Goal: Task Accomplishment & Management: Manage account settings

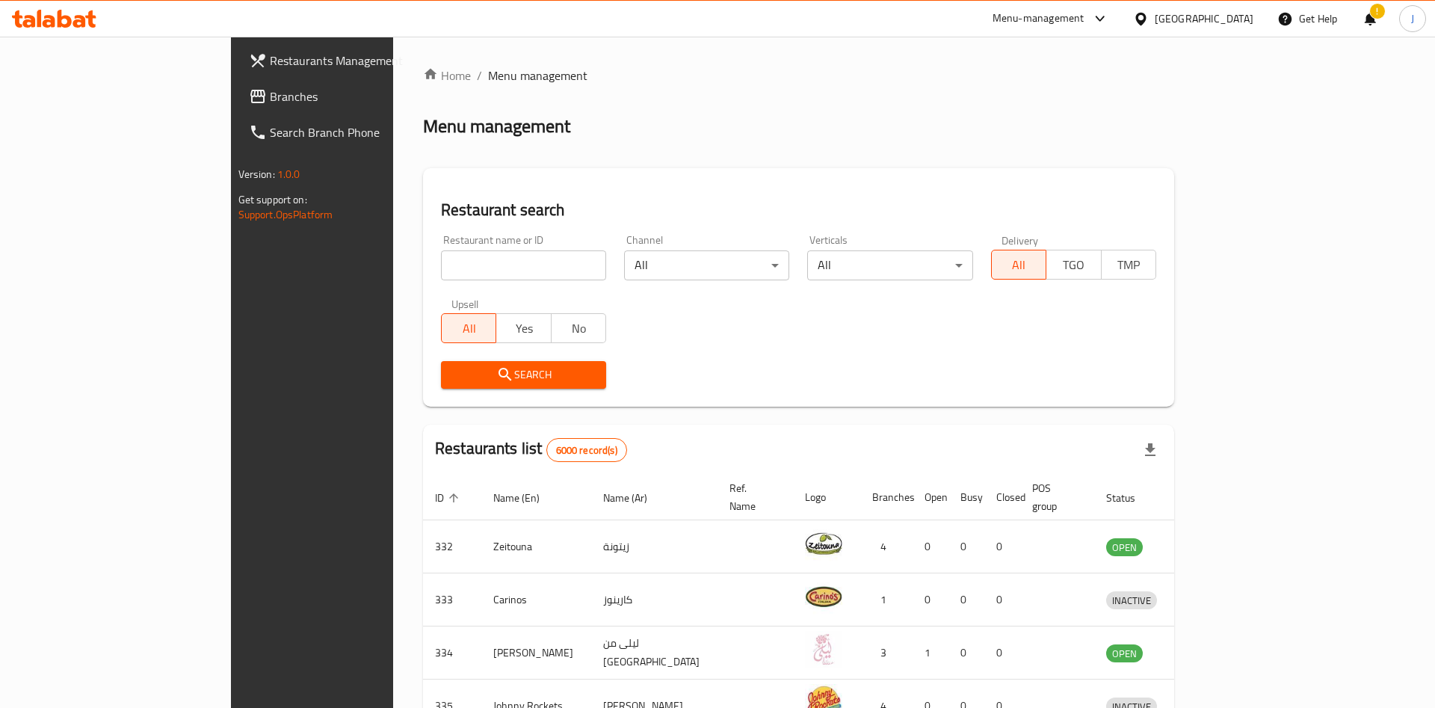
click at [427, 265] on div at bounding box center [717, 354] width 1435 height 708
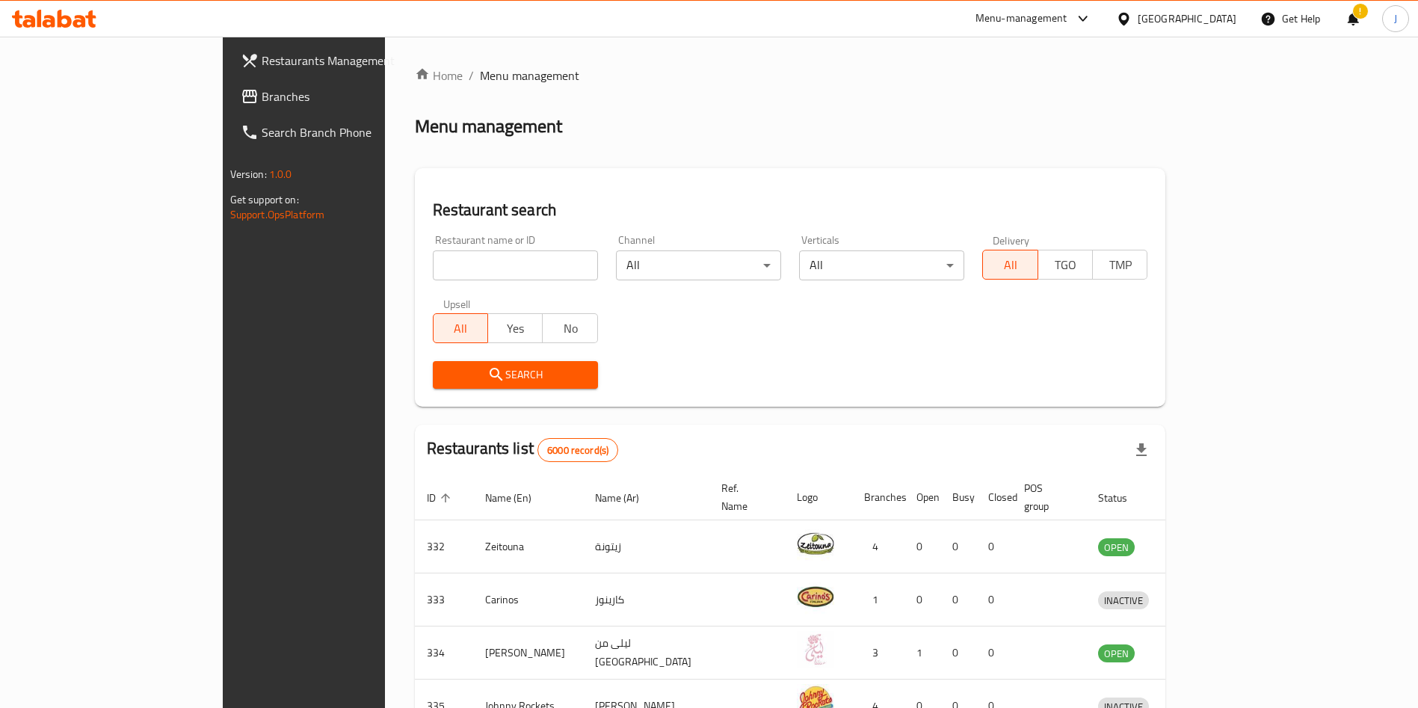
click at [436, 259] on input "search" at bounding box center [515, 265] width 165 height 30
click button "Search" at bounding box center [515, 375] width 165 height 28
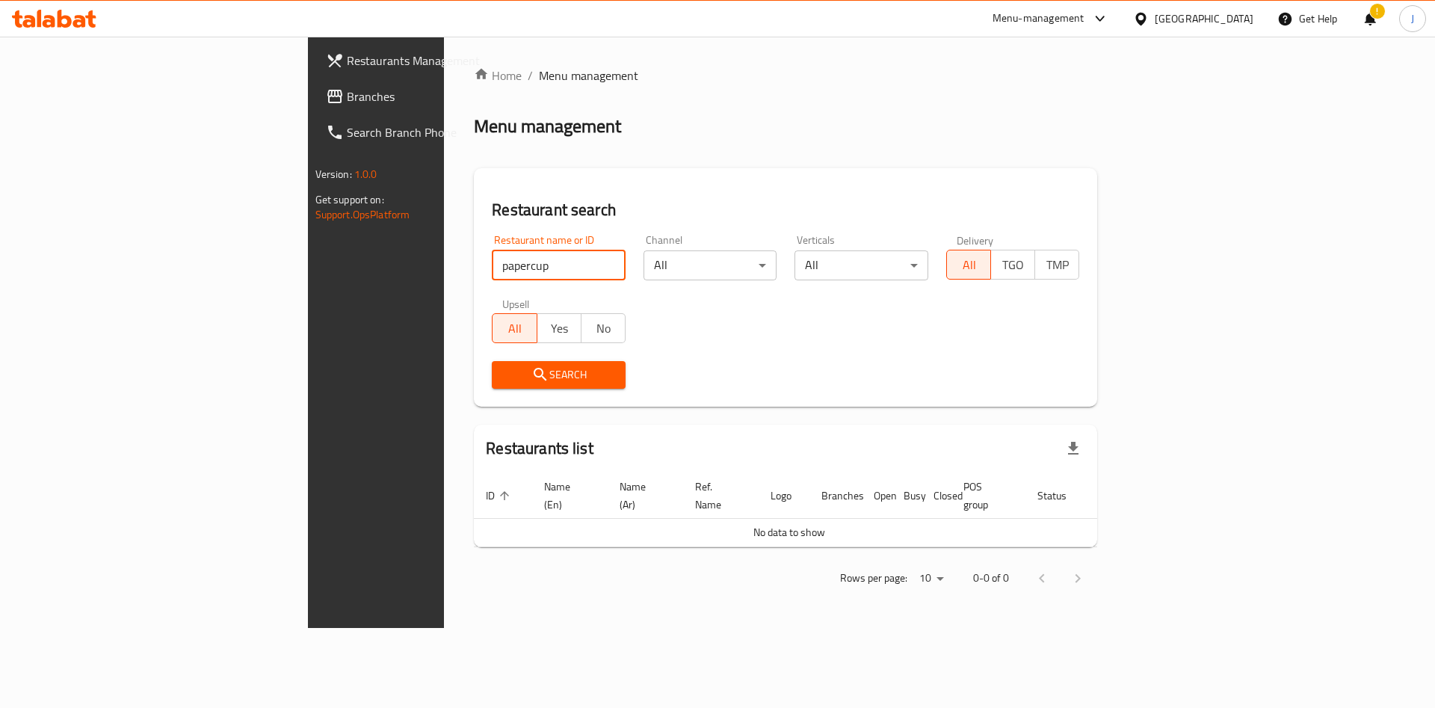
type input "papercup"
click button "Search" at bounding box center [559, 375] width 134 height 28
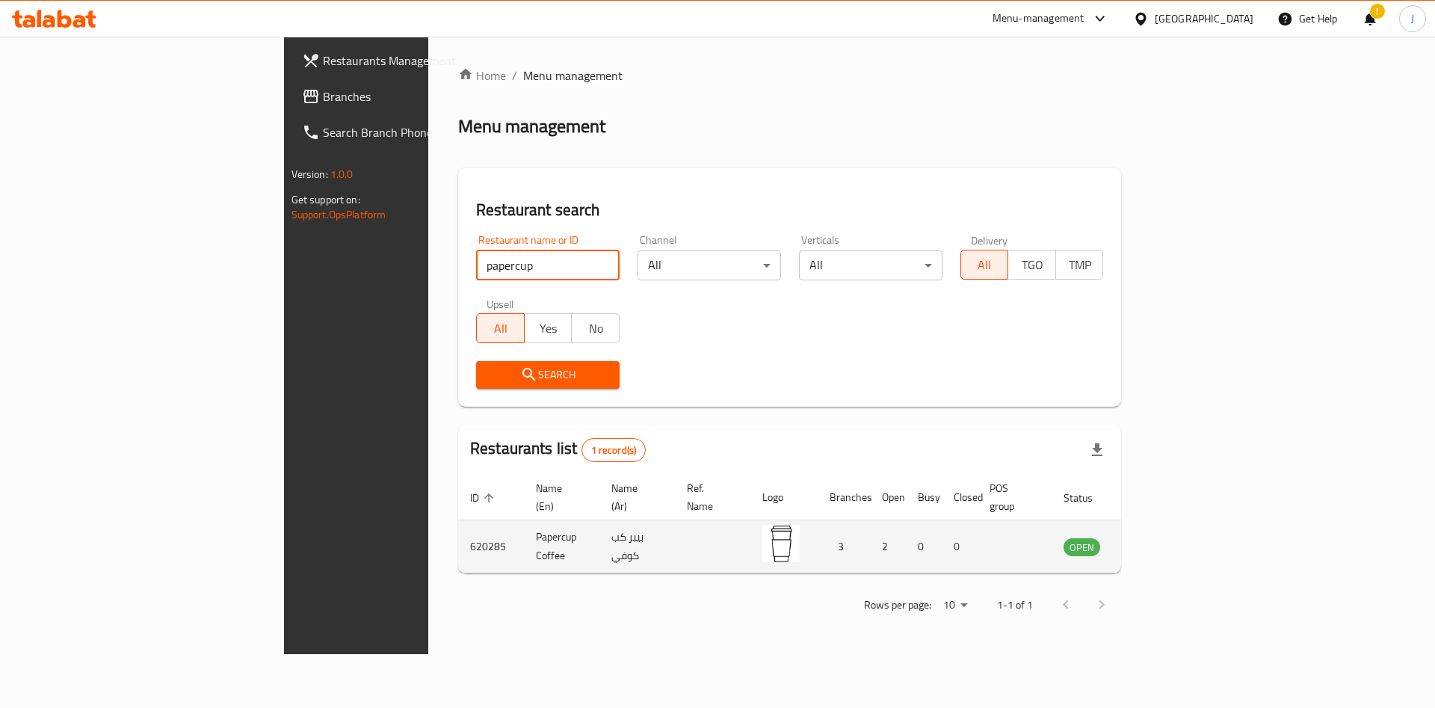
click at [1159, 541] on icon "enhanced table" at bounding box center [1151, 547] width 16 height 13
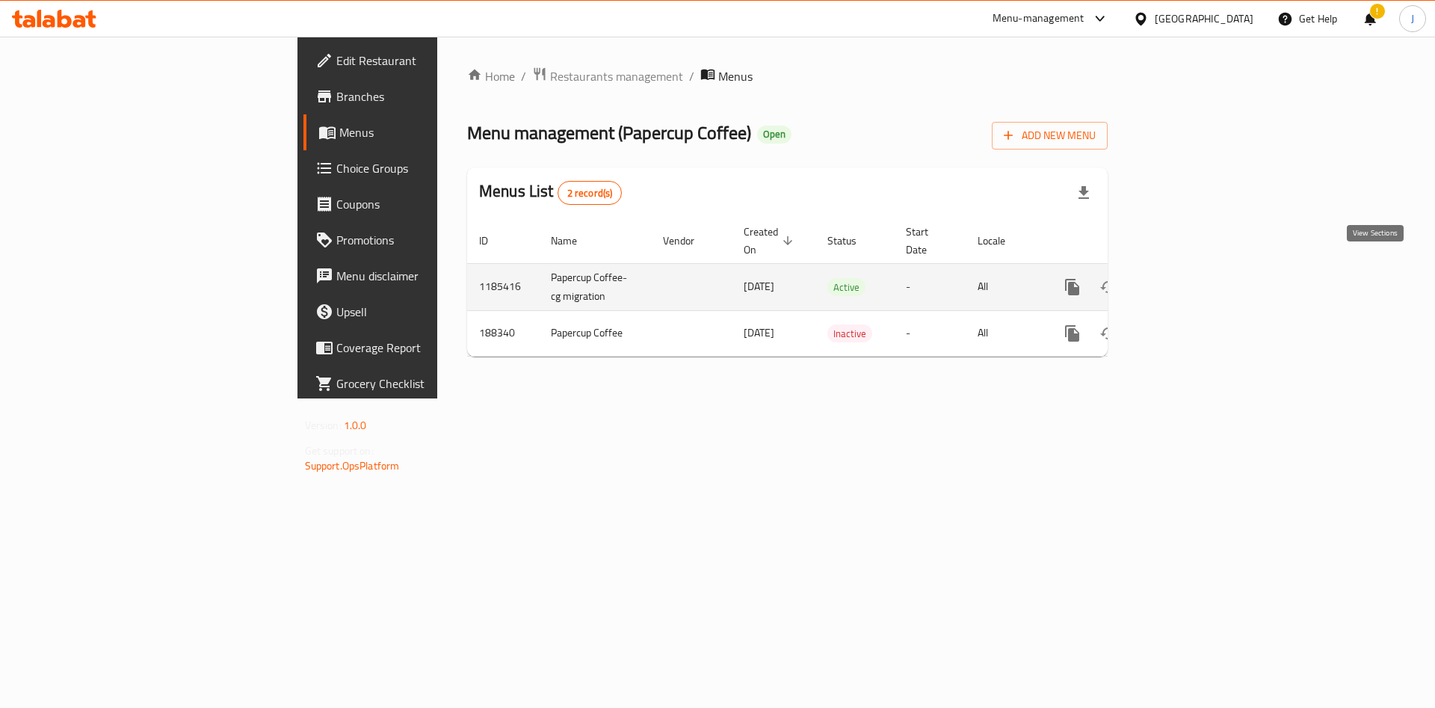
click at [1198, 277] on link "enhanced table" at bounding box center [1180, 287] width 36 height 36
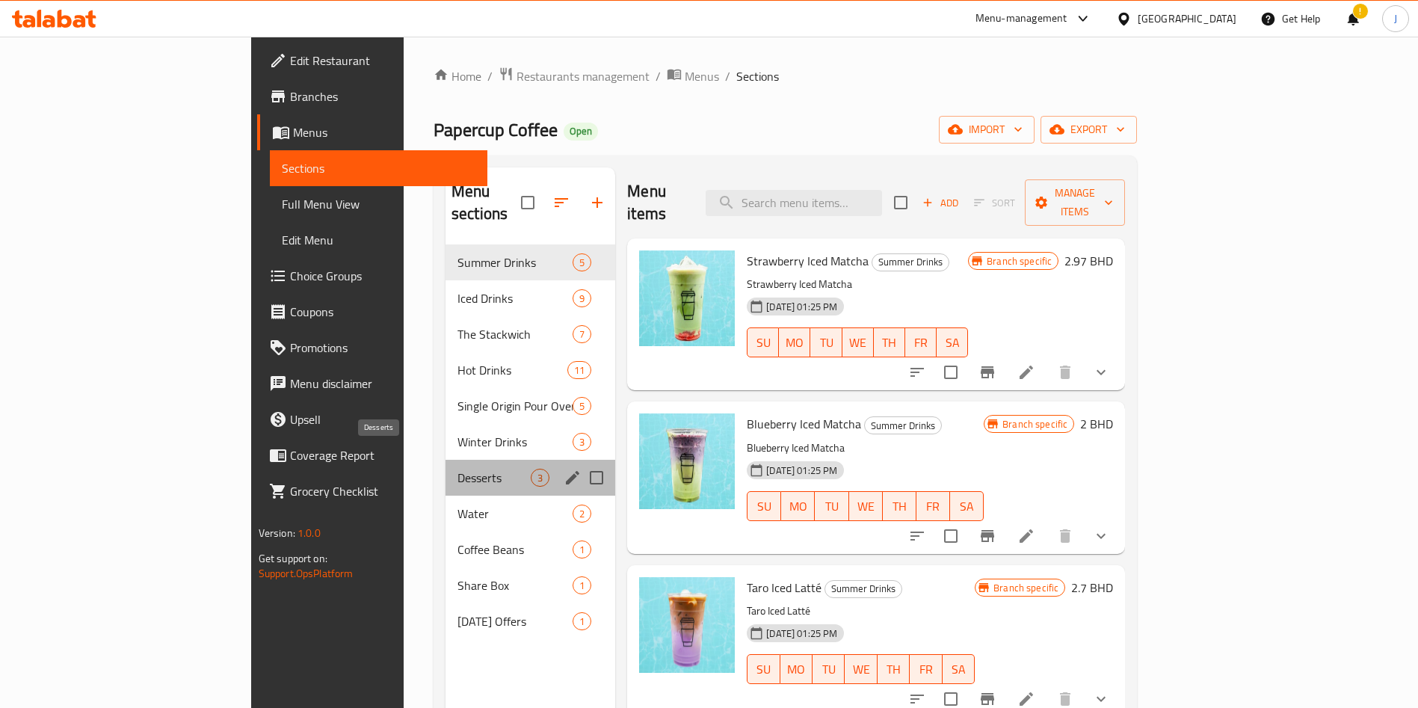
click at [457, 469] on span "Desserts" at bounding box center [493, 478] width 73 height 18
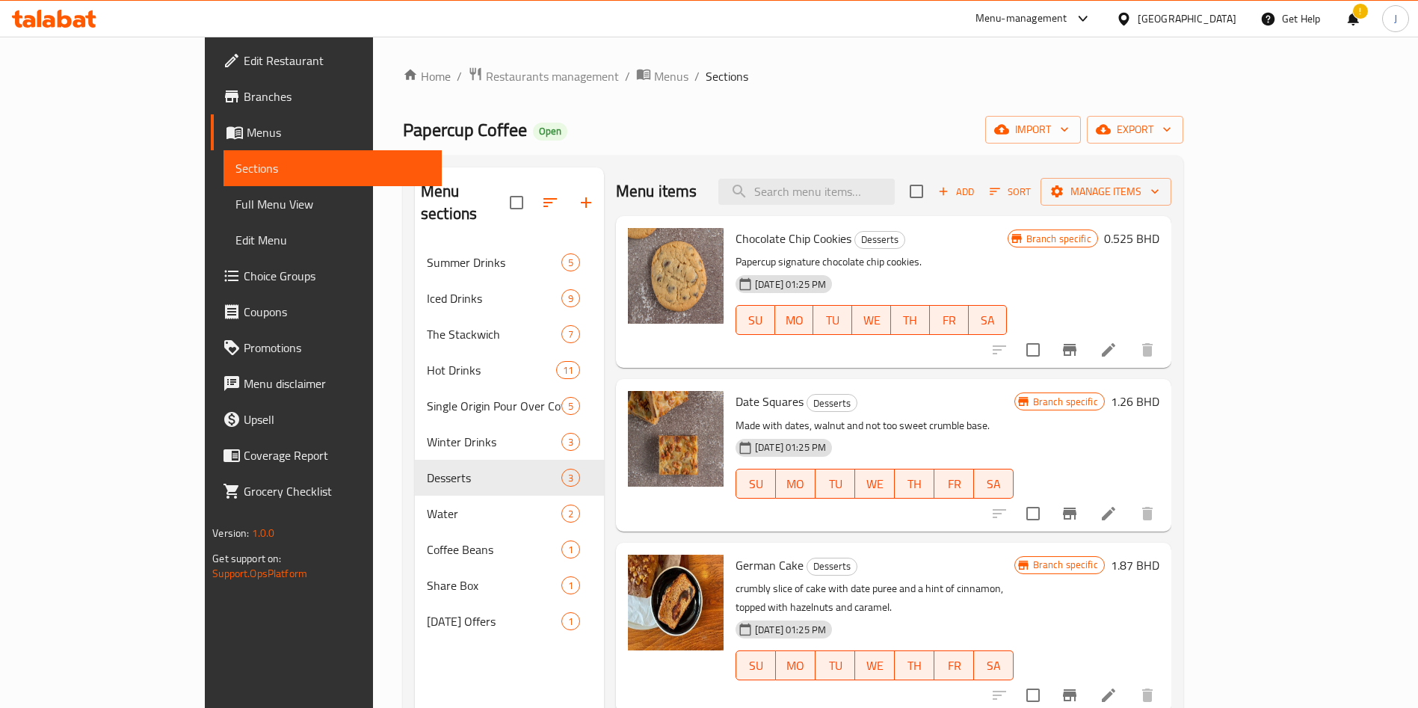
click at [1171, 206] on div "Add Sort Manage items" at bounding box center [1041, 191] width 262 height 31
click at [1159, 199] on span "Manage items" at bounding box center [1105, 191] width 107 height 19
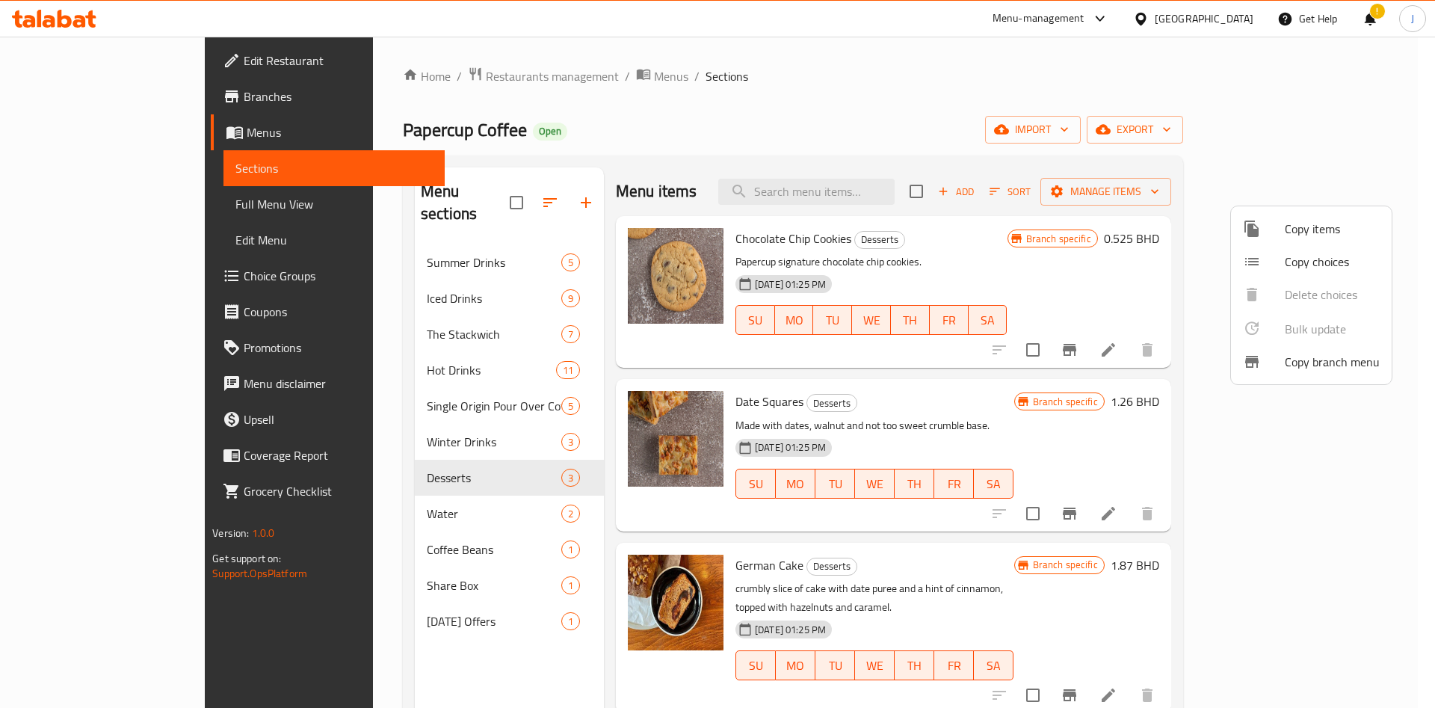
click at [1341, 226] on span "Copy items" at bounding box center [1332, 229] width 95 height 18
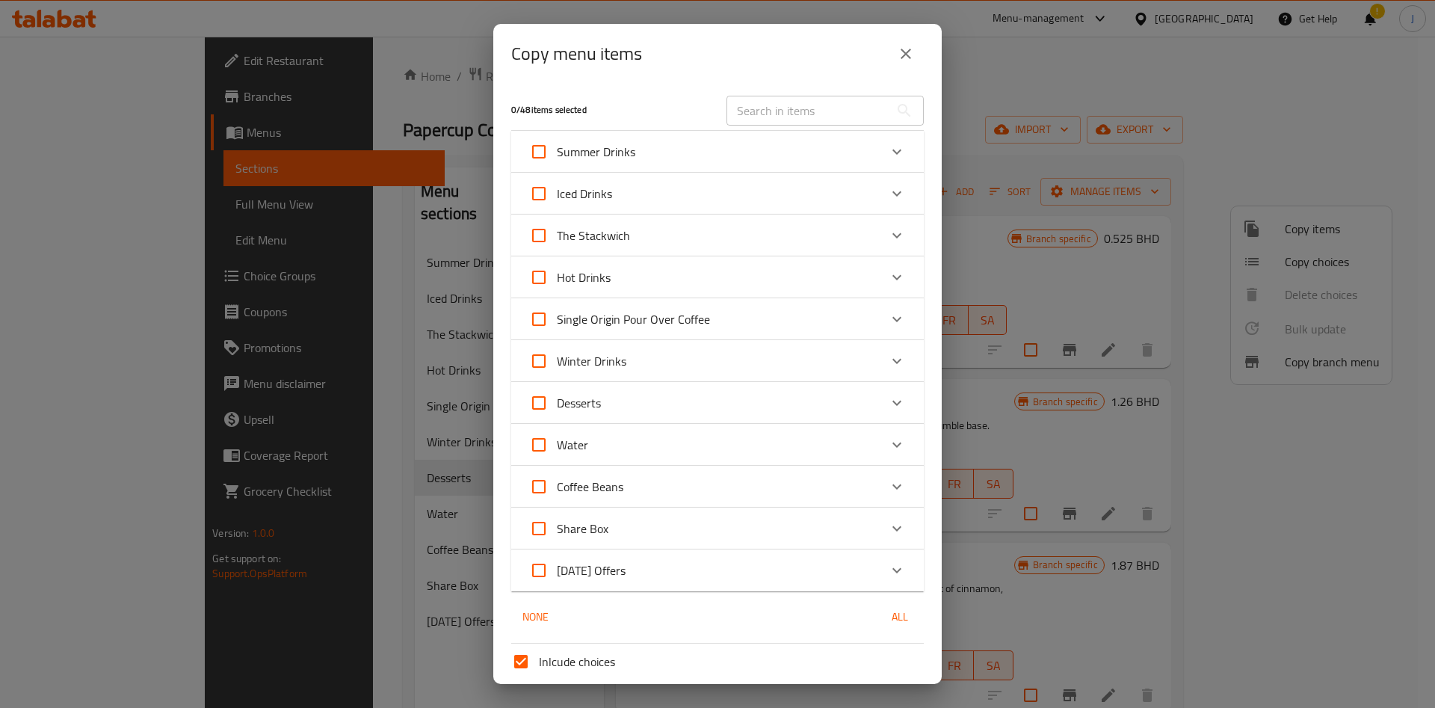
click at [673, 394] on div "Desserts" at bounding box center [704, 403] width 350 height 36
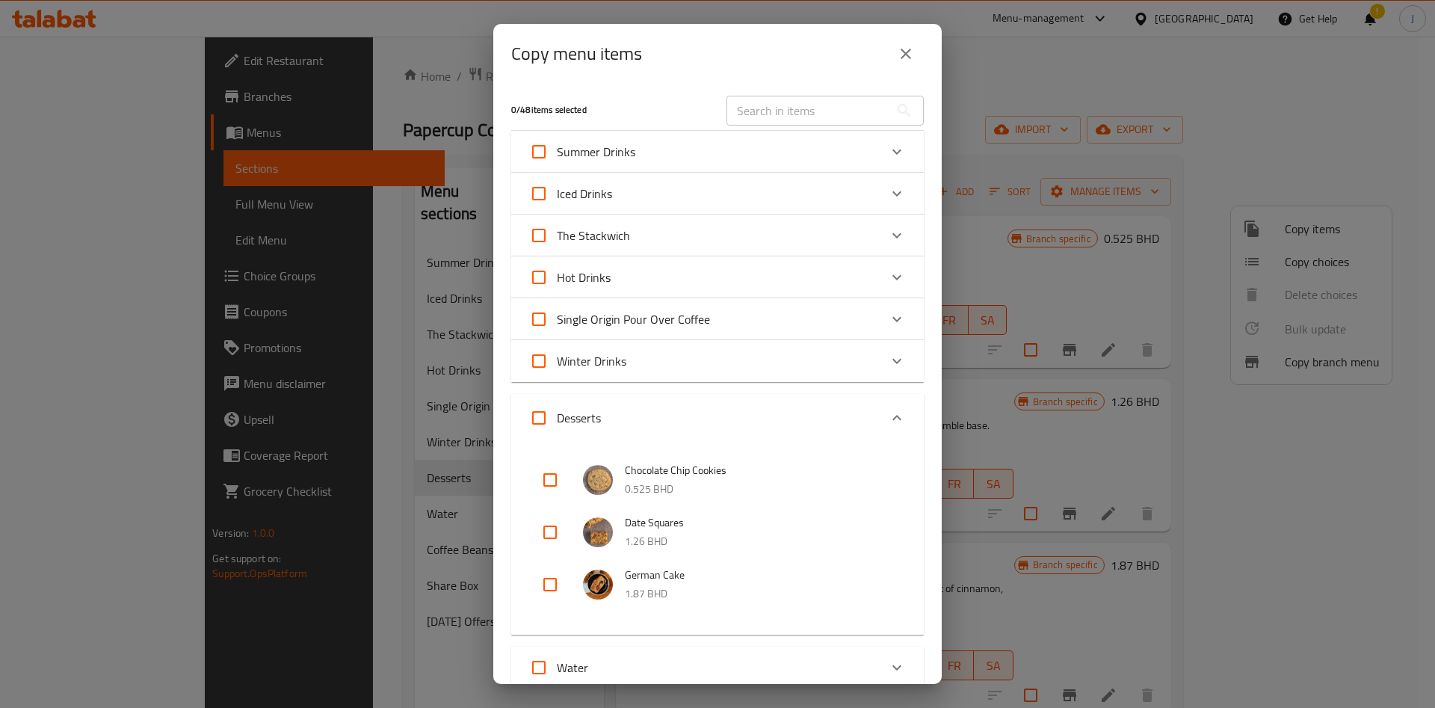
click at [552, 488] on input "checkbox" at bounding box center [550, 480] width 36 height 36
checkbox input "true"
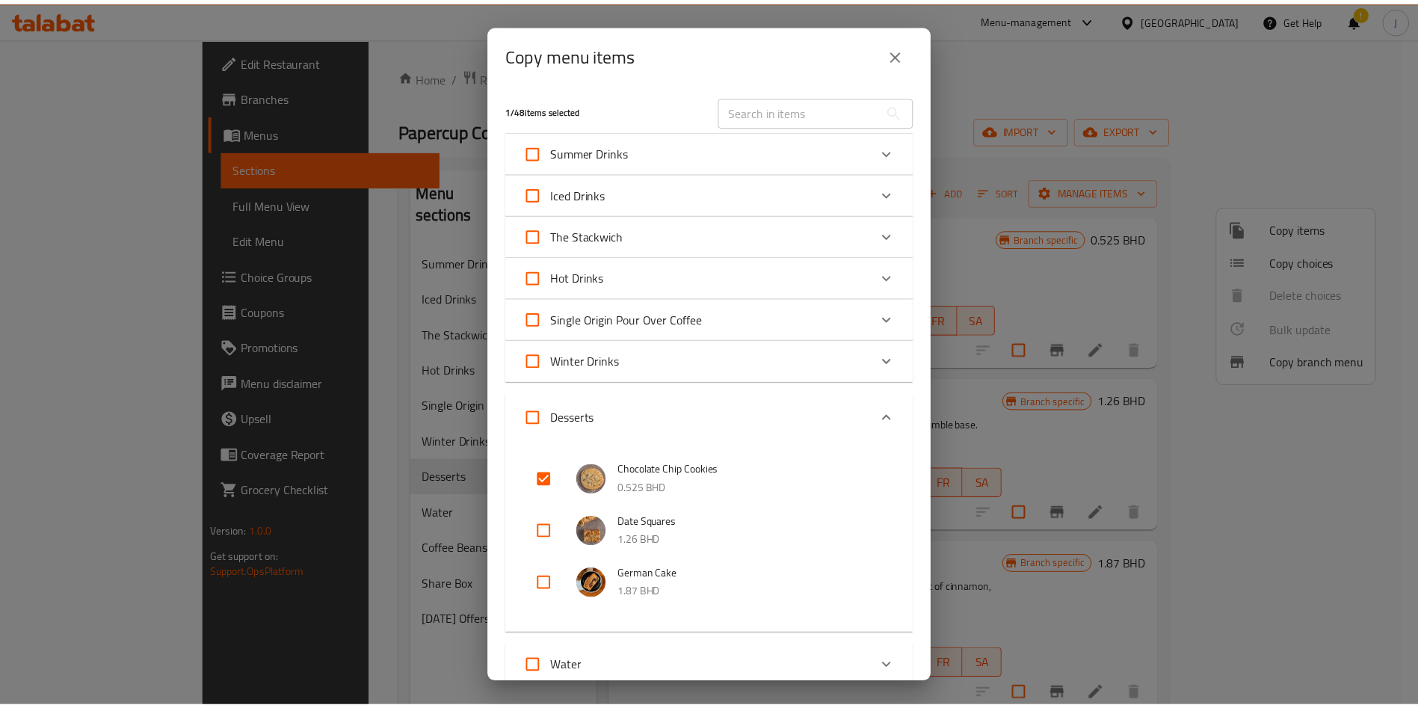
scroll to position [345, 0]
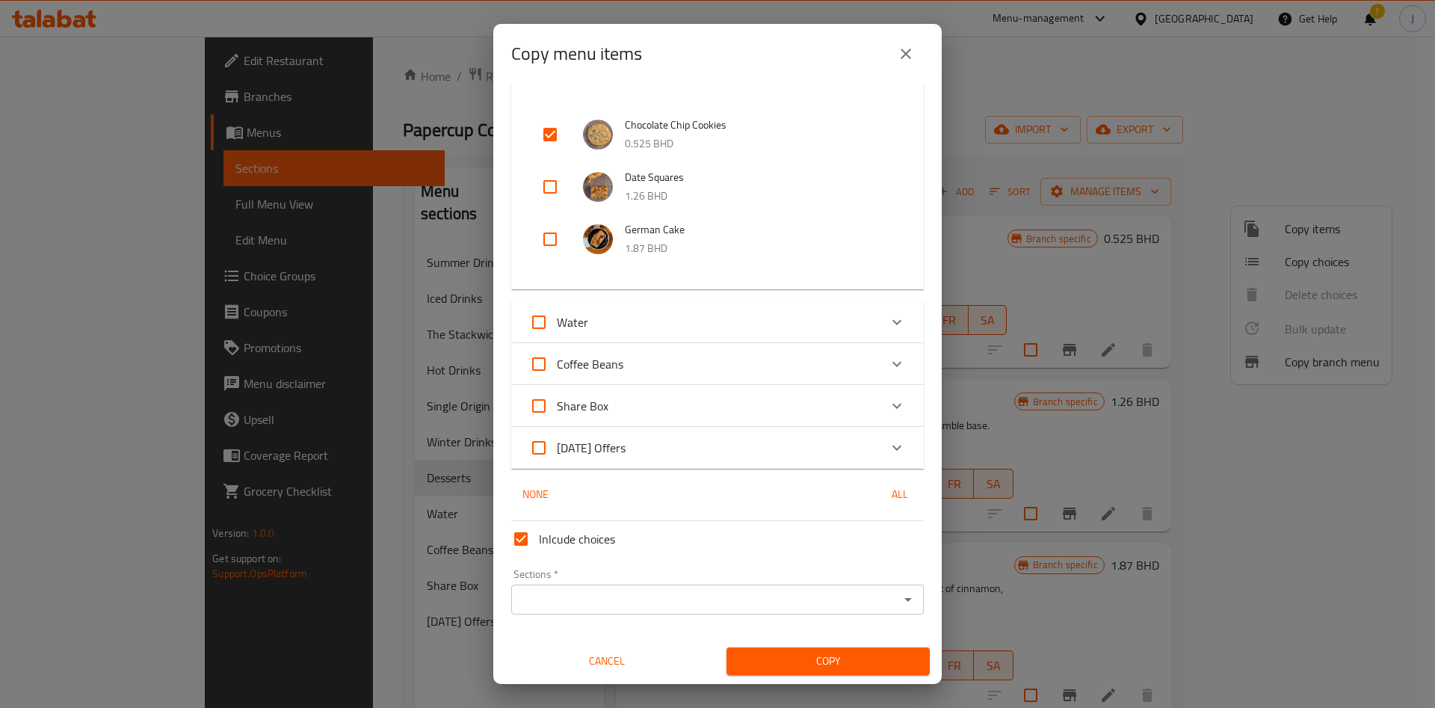
click at [523, 545] on input "Inlcude choices" at bounding box center [521, 539] width 36 height 36
checkbox input "false"
click at [899, 602] on icon "Open" at bounding box center [908, 599] width 18 height 18
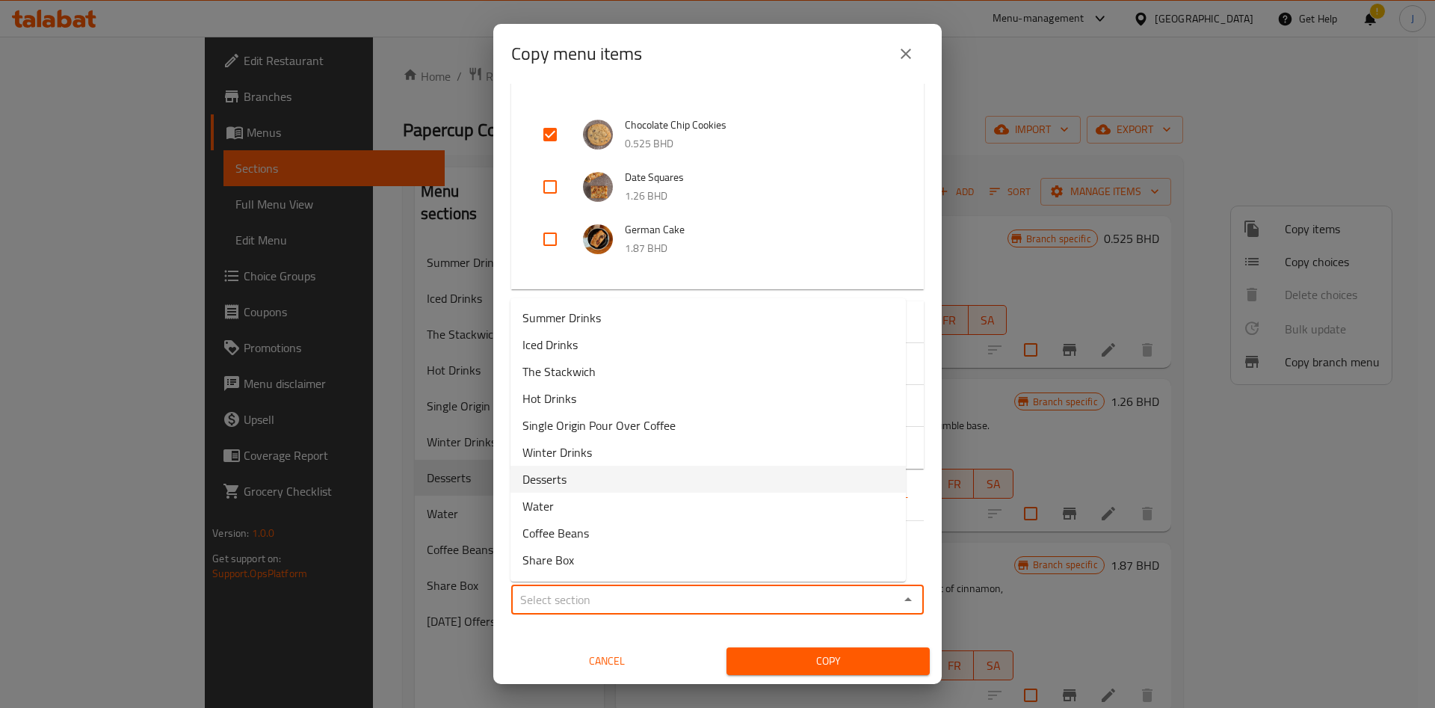
click at [691, 482] on li "Desserts" at bounding box center [707, 479] width 395 height 27
type input "Desserts"
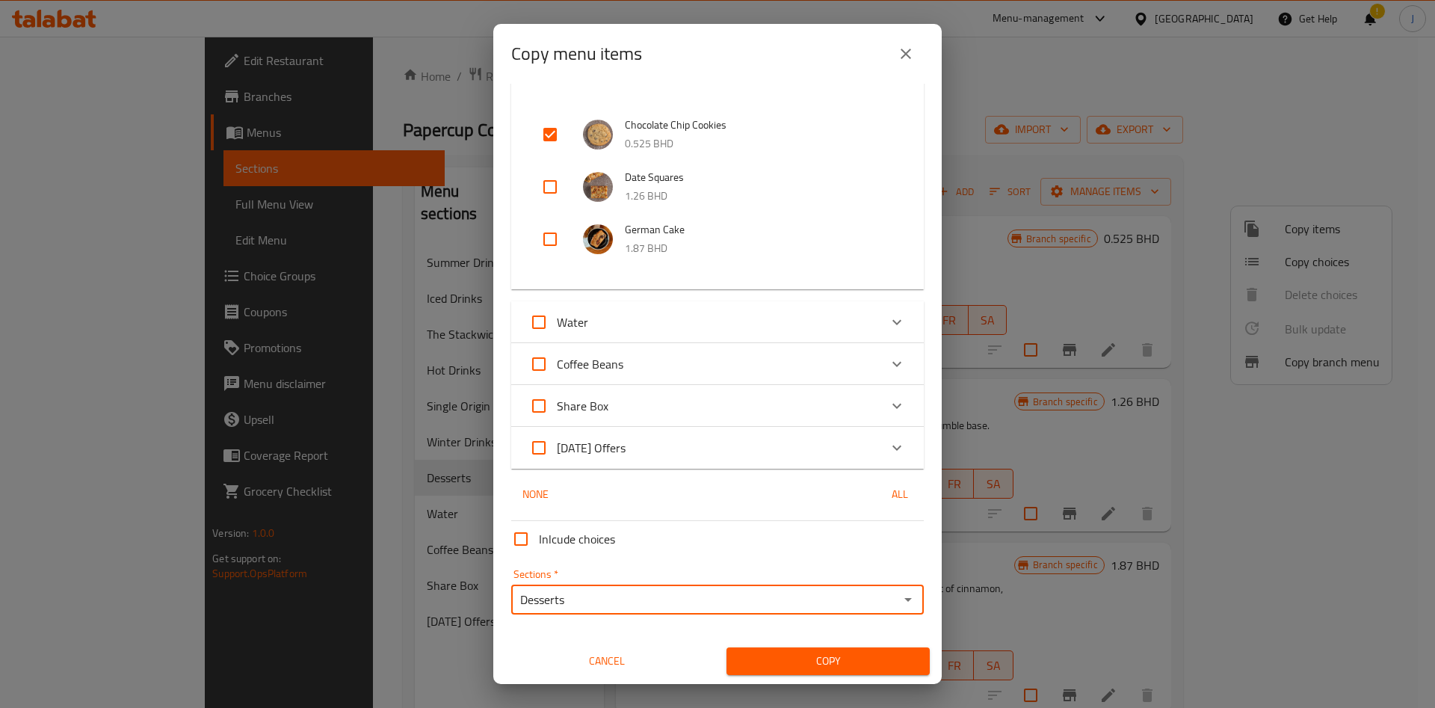
click at [818, 652] on span "Copy" at bounding box center [827, 661] width 179 height 19
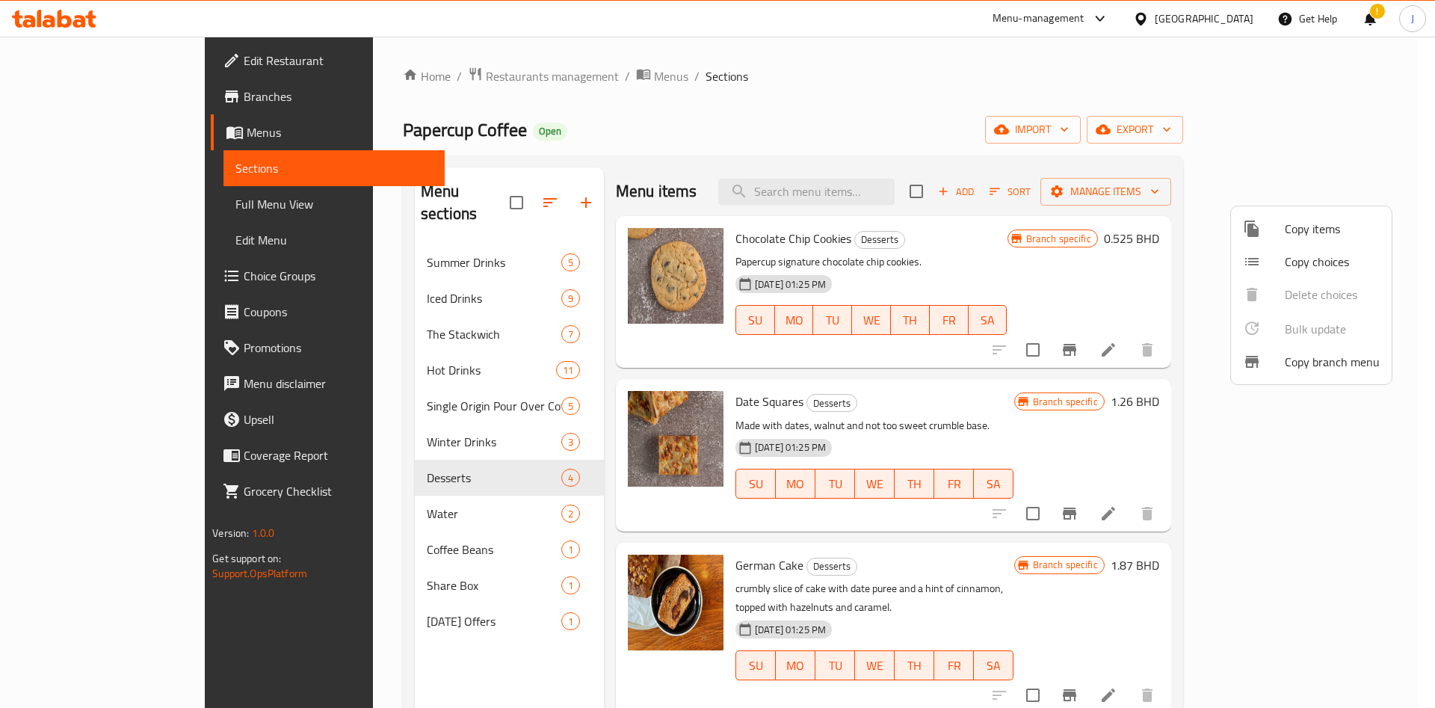
click at [1025, 200] on div at bounding box center [717, 354] width 1435 height 708
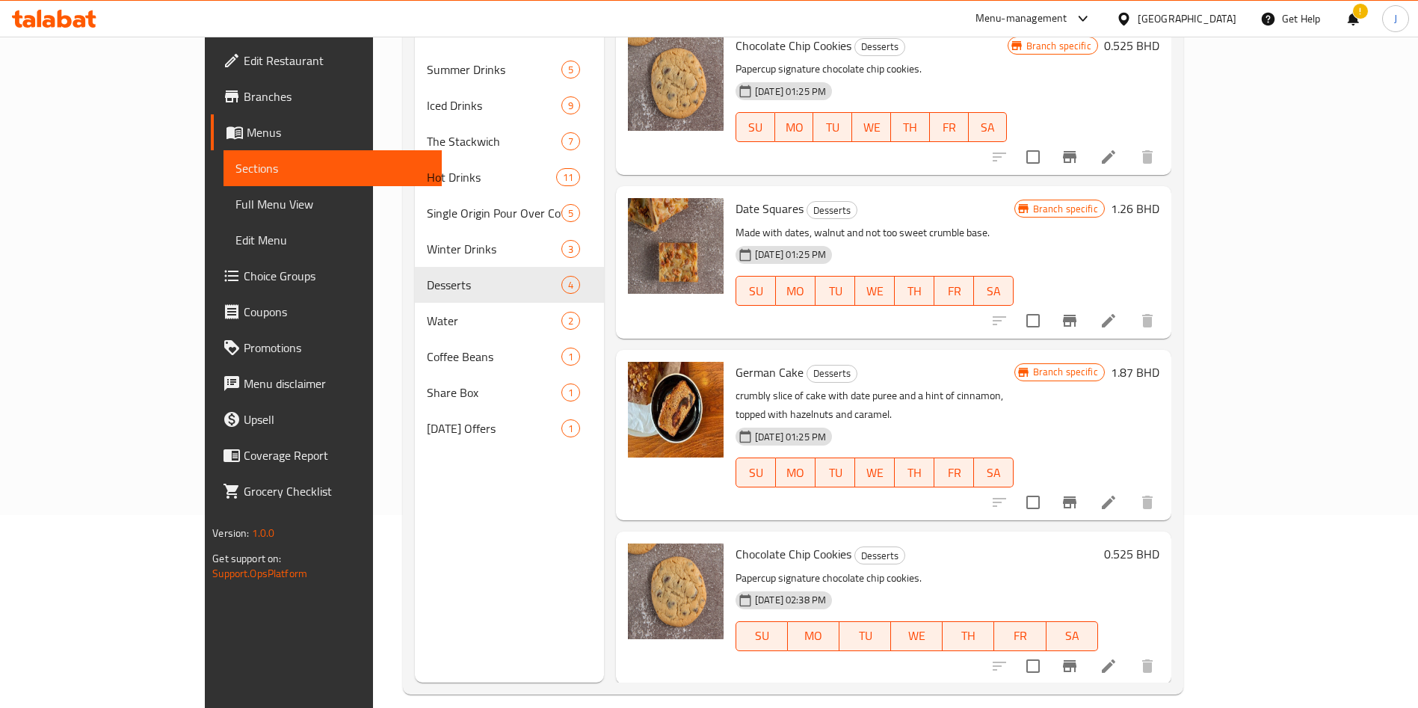
scroll to position [209, 0]
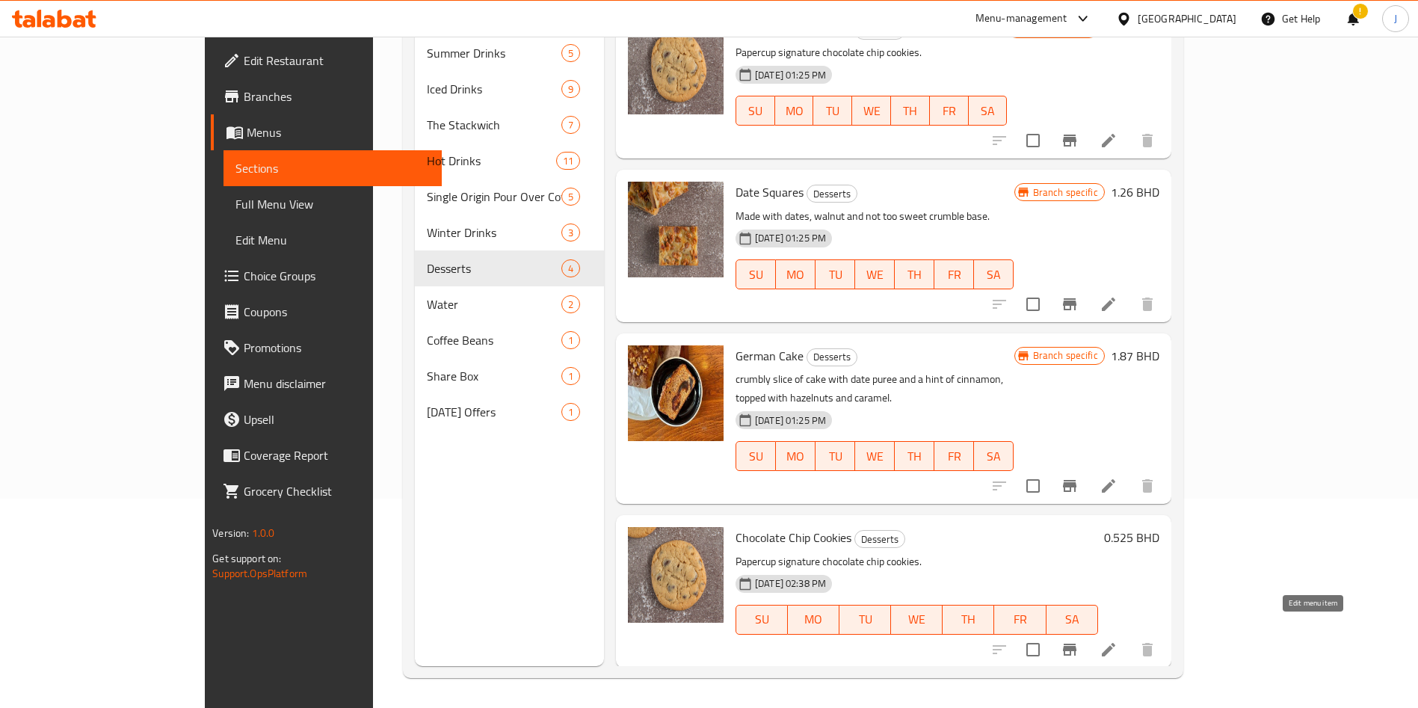
click at [1117, 641] on icon at bounding box center [1108, 650] width 18 height 18
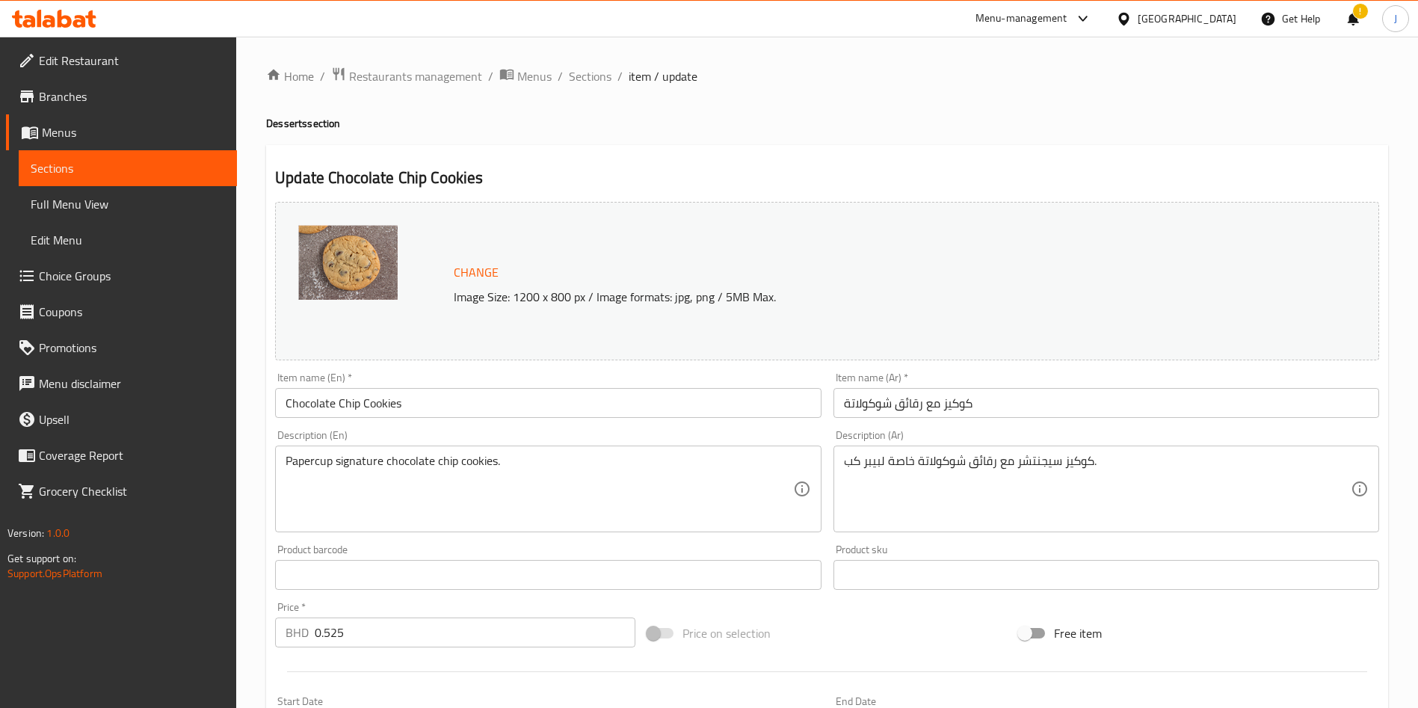
click at [428, 401] on input "Chocolate Chip Cookies" at bounding box center [548, 403] width 546 height 30
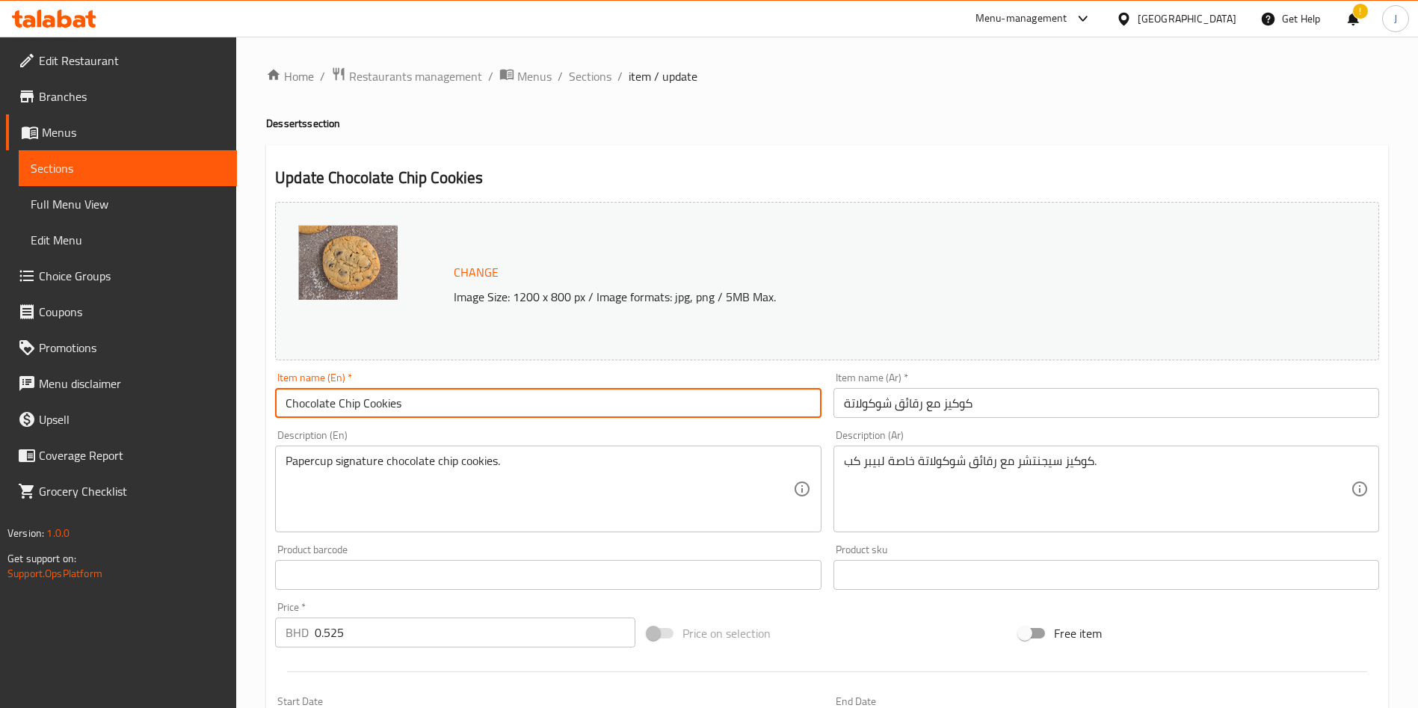
paste input "English Brownie"
type input "English Brownie"
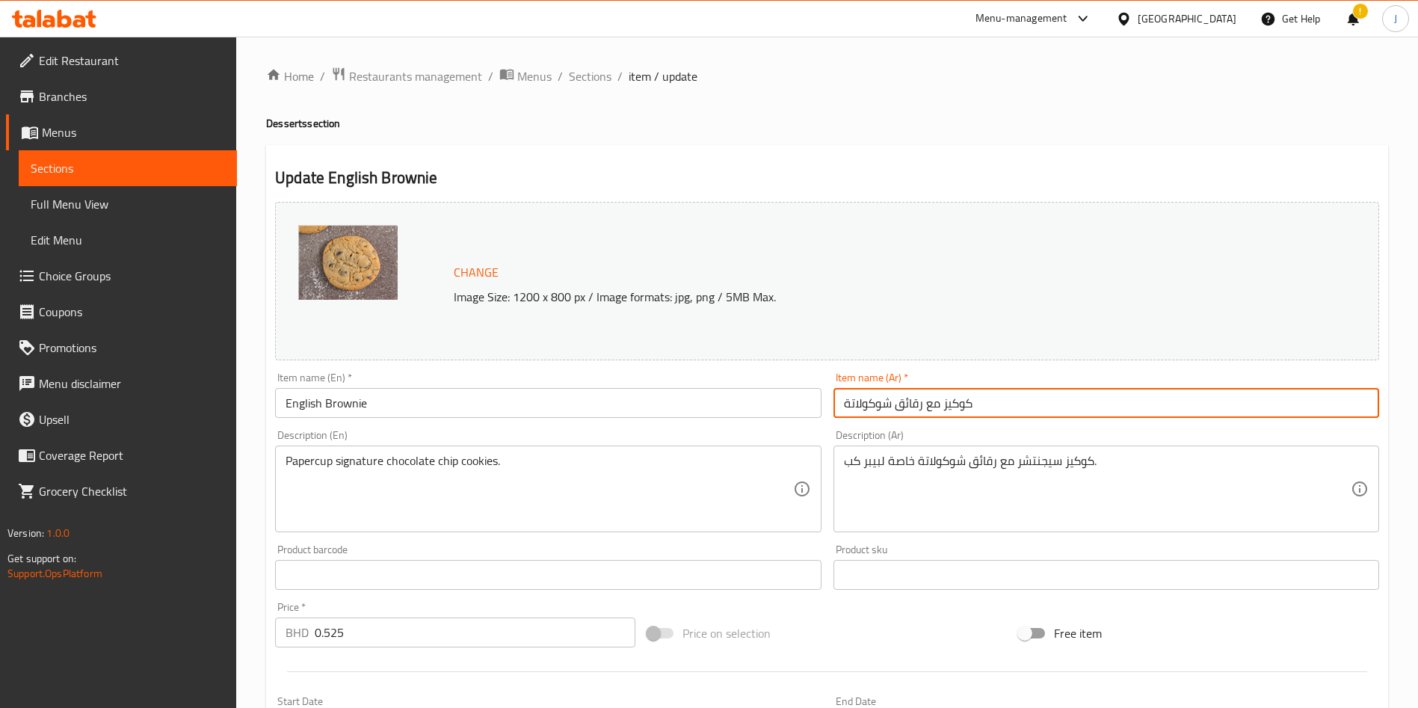
click at [1022, 401] on input "كوكيز مع رقائق شوكولاتة" at bounding box center [1106, 403] width 546 height 30
paste input "براوني"
type input "براوني"
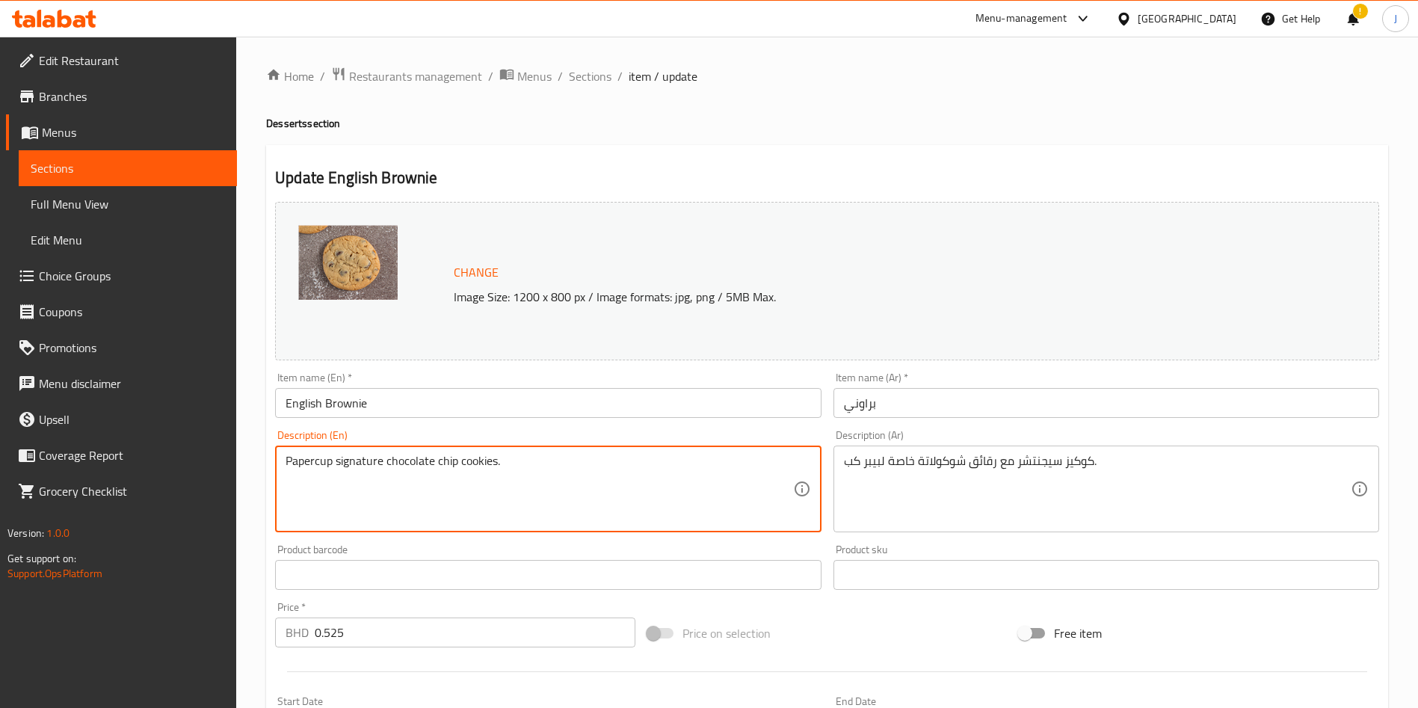
paste textarea "English Fudgy, rich chocolate brownie"
type textarea "English Fudgy, rich chocolate brownie"
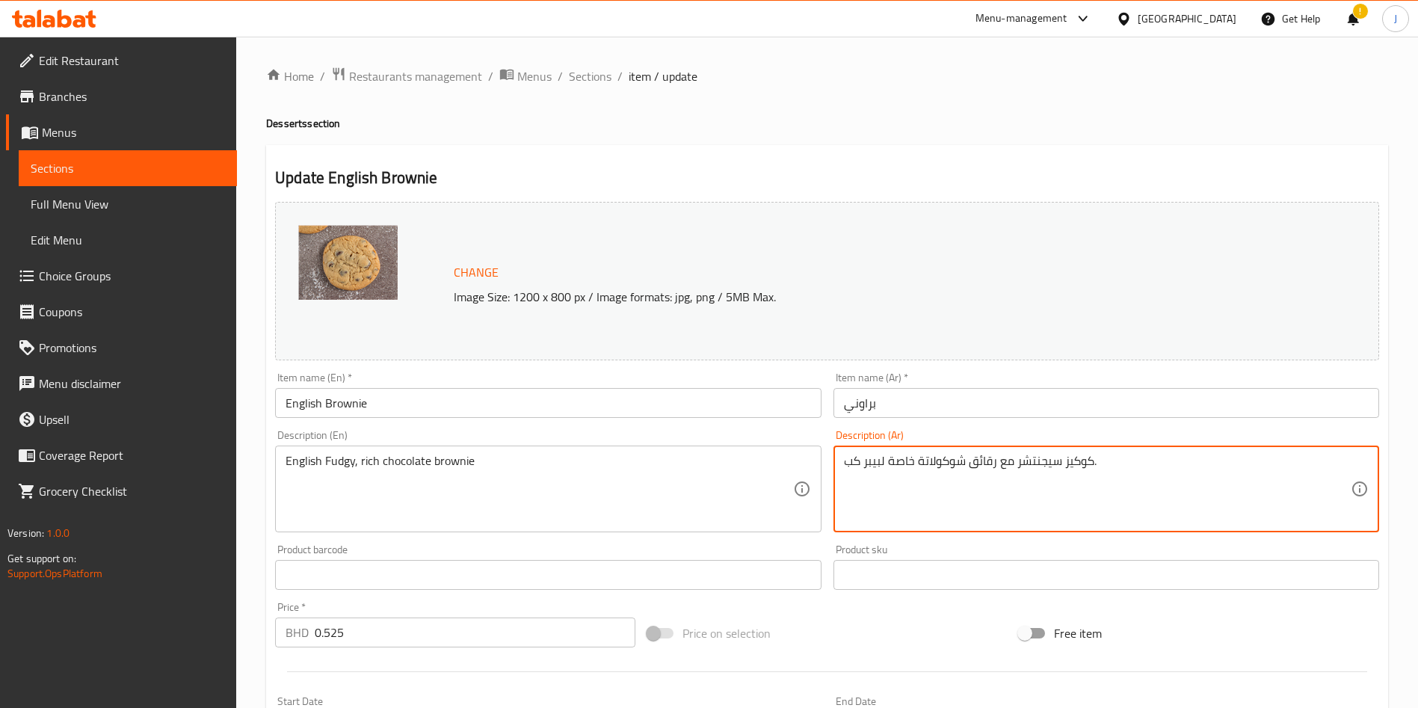
paste textarea "براوني الشوكولاتة الغني والناعم"
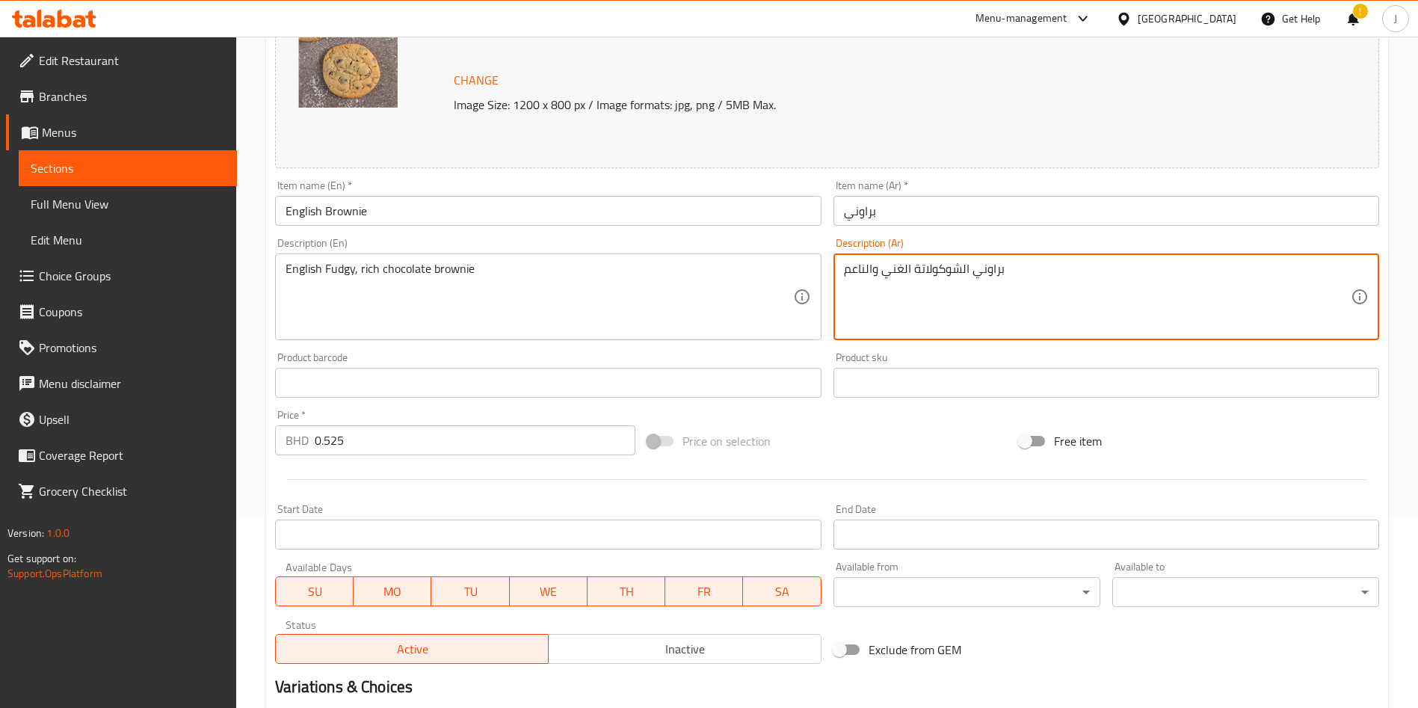
type textarea "براوني الشوكولاتة الغني والناعم"
click at [379, 443] on input "0.525" at bounding box center [475, 440] width 321 height 30
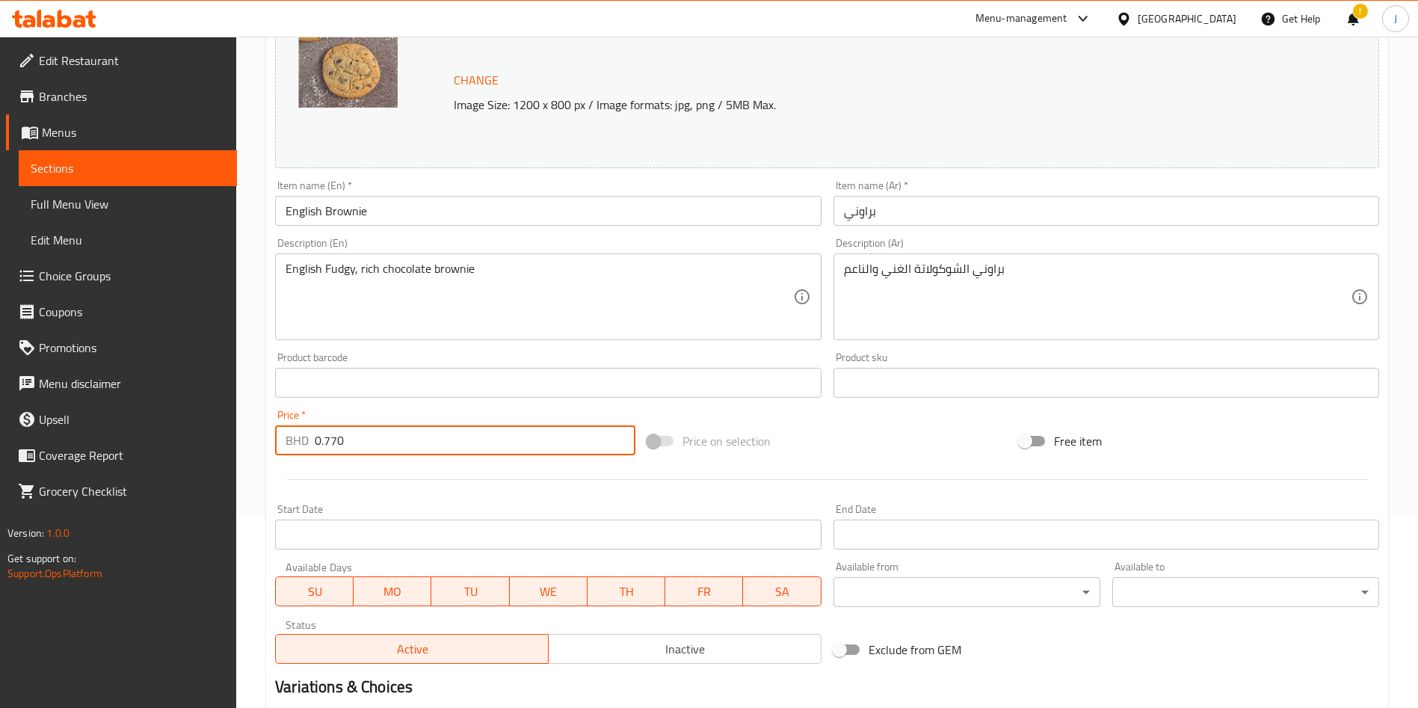
type input "0.770"
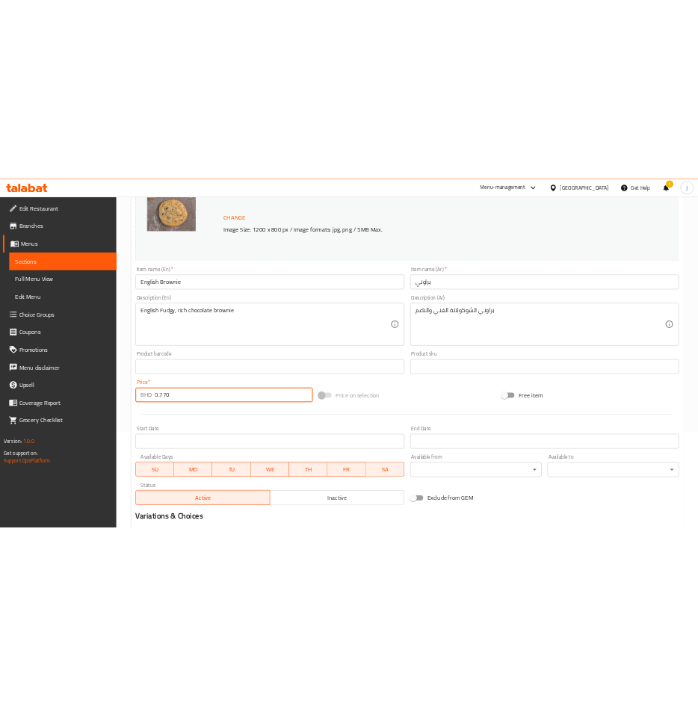
scroll to position [370, 0]
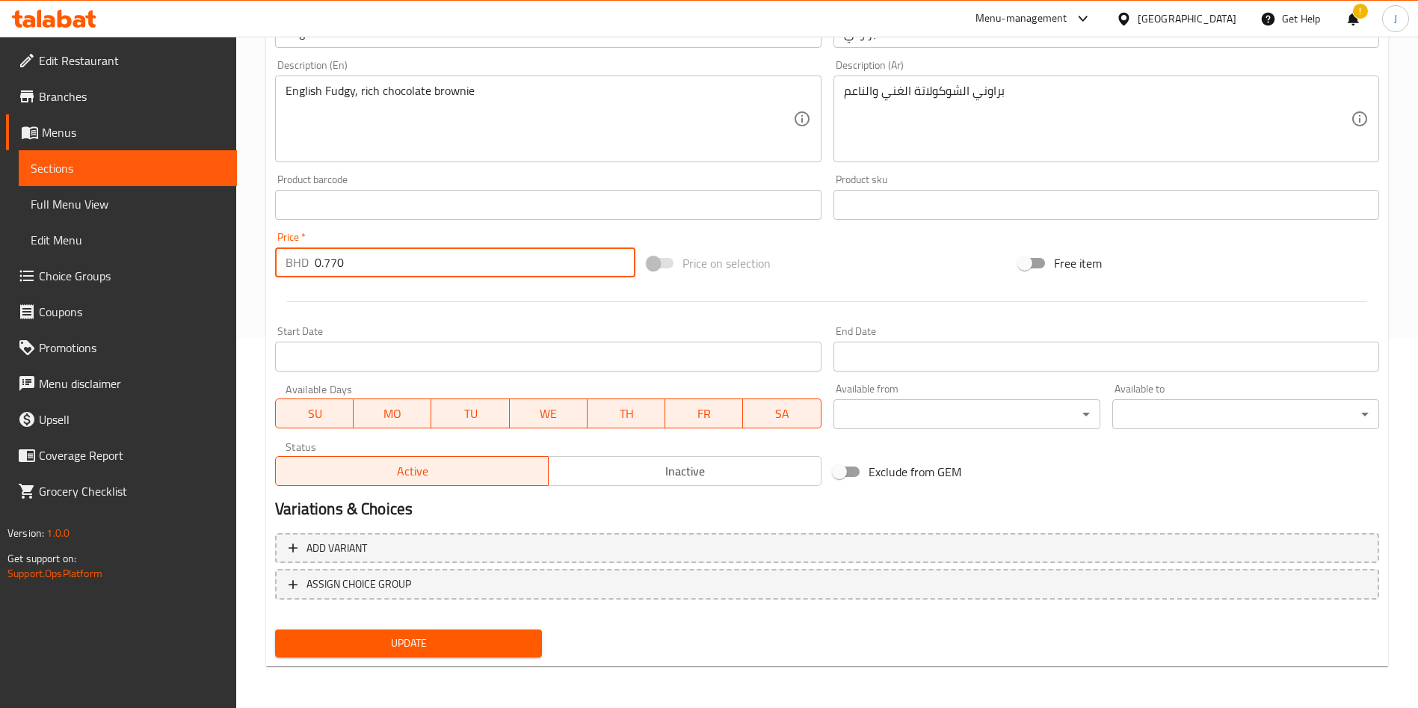
click at [431, 645] on span "Update" at bounding box center [408, 643] width 243 height 19
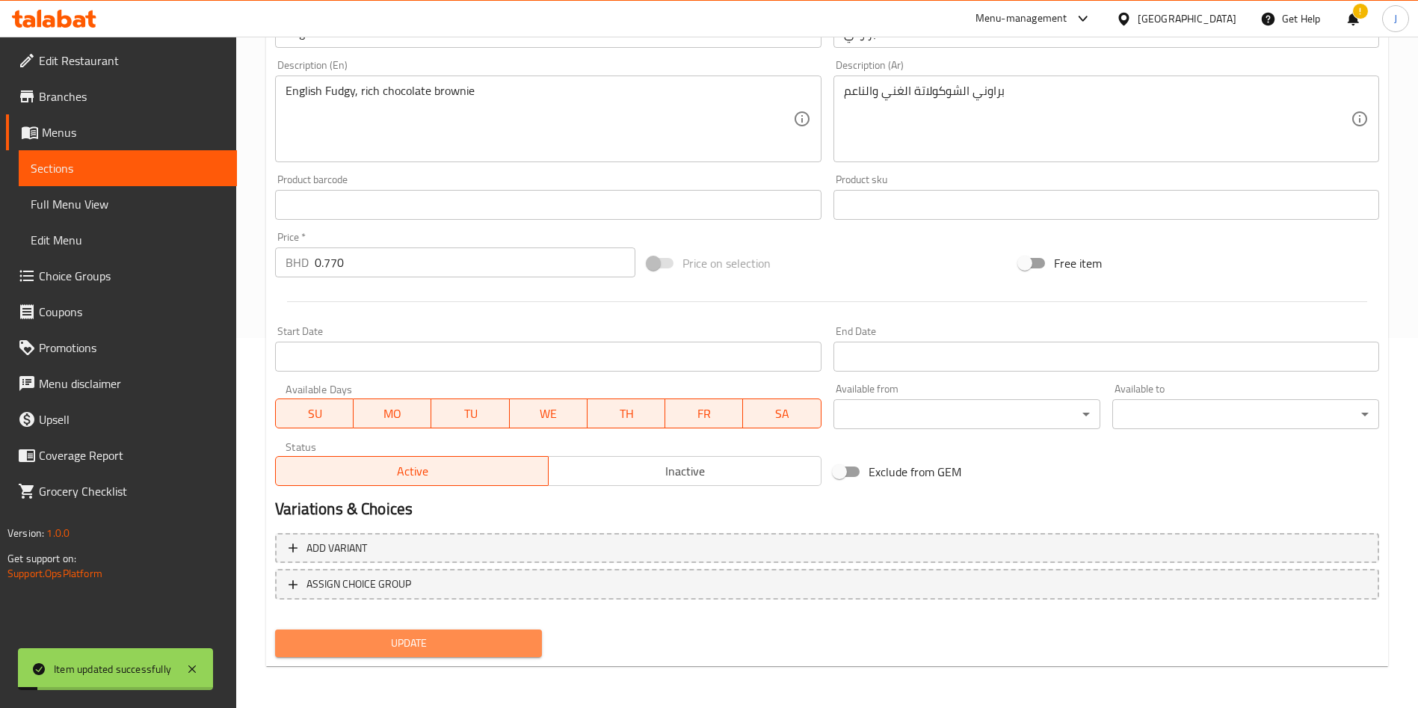
click at [431, 645] on span "Update" at bounding box center [408, 643] width 243 height 19
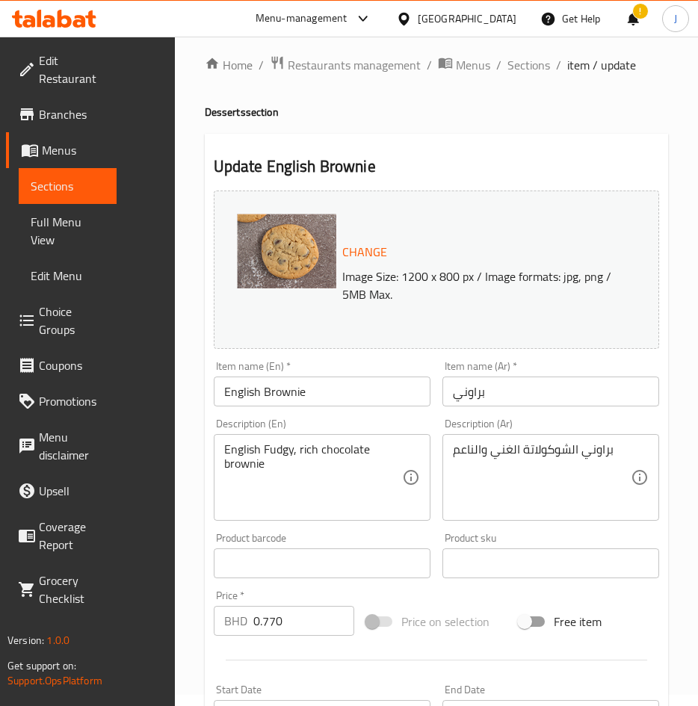
scroll to position [0, 0]
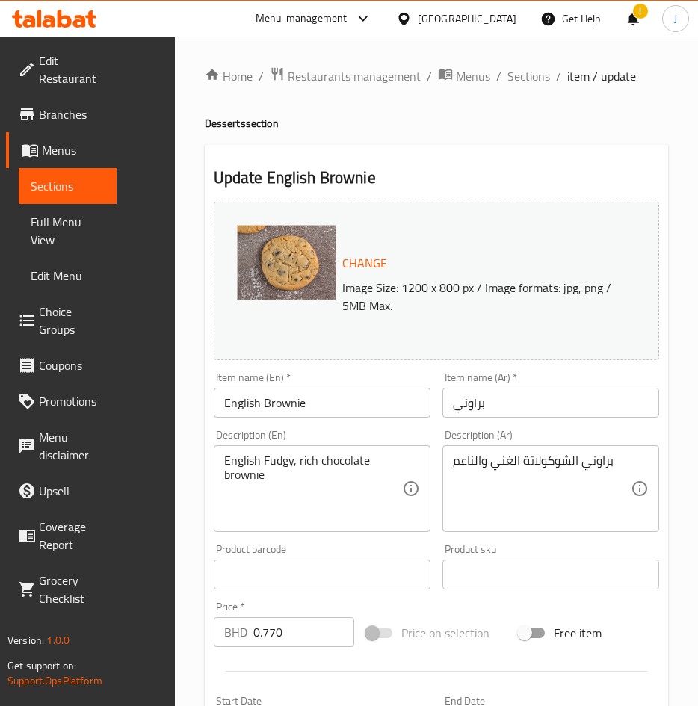
click at [64, 184] on span "Sections" at bounding box center [68, 186] width 74 height 18
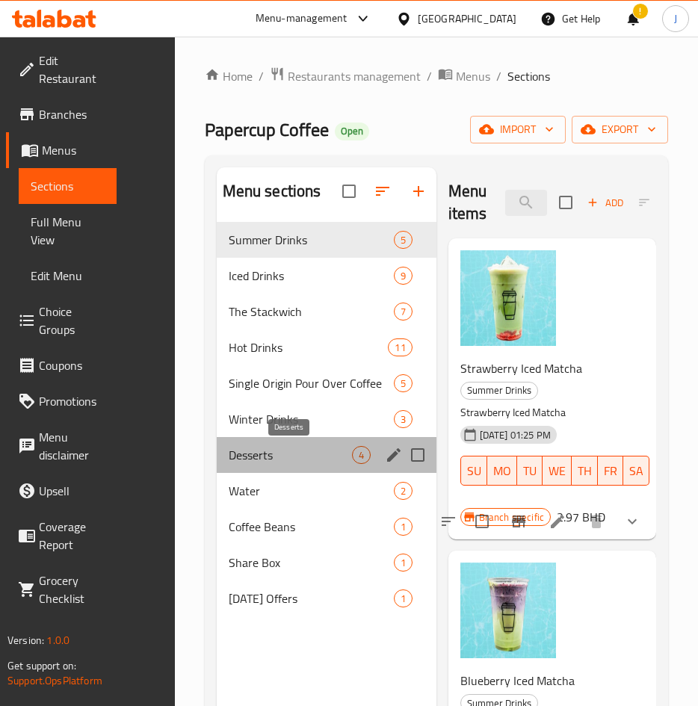
click at [277, 455] on span "Desserts" at bounding box center [290, 455] width 123 height 18
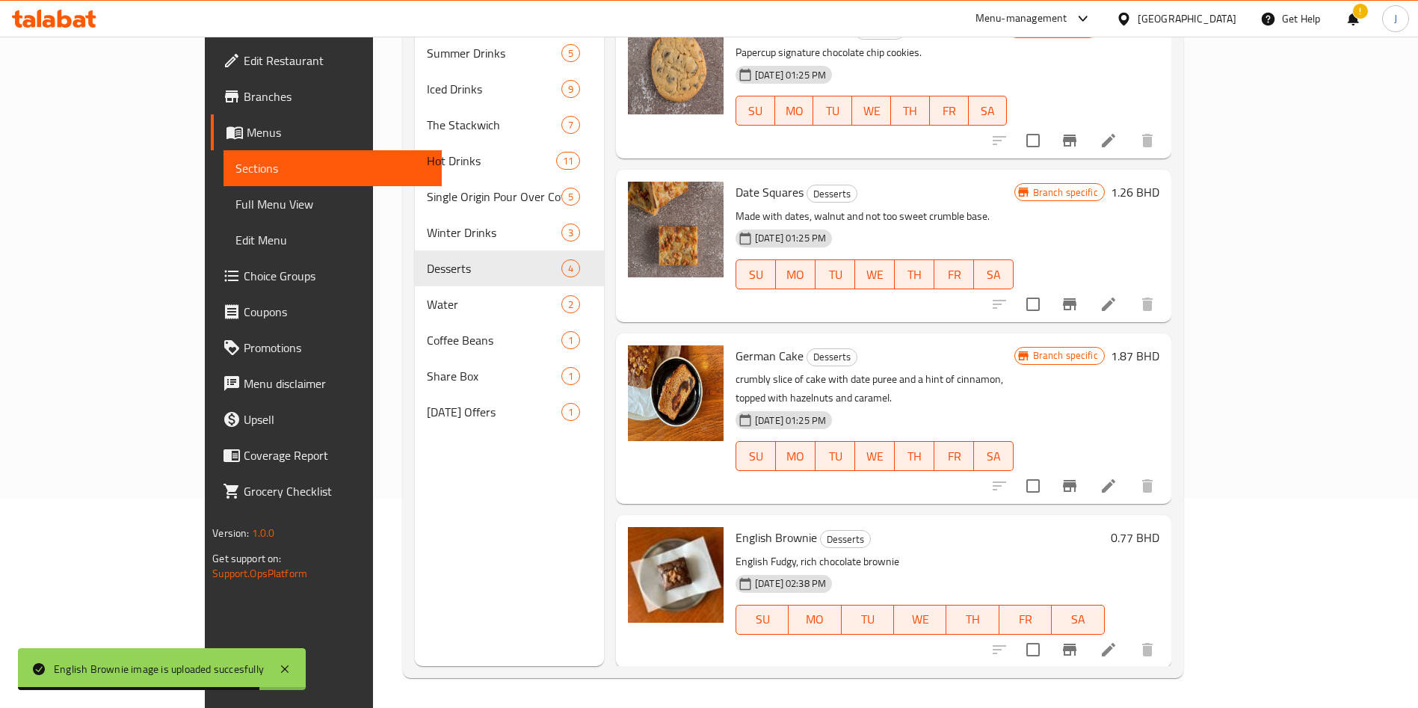
click at [235, 240] on span "Edit Menu" at bounding box center [332, 240] width 194 height 18
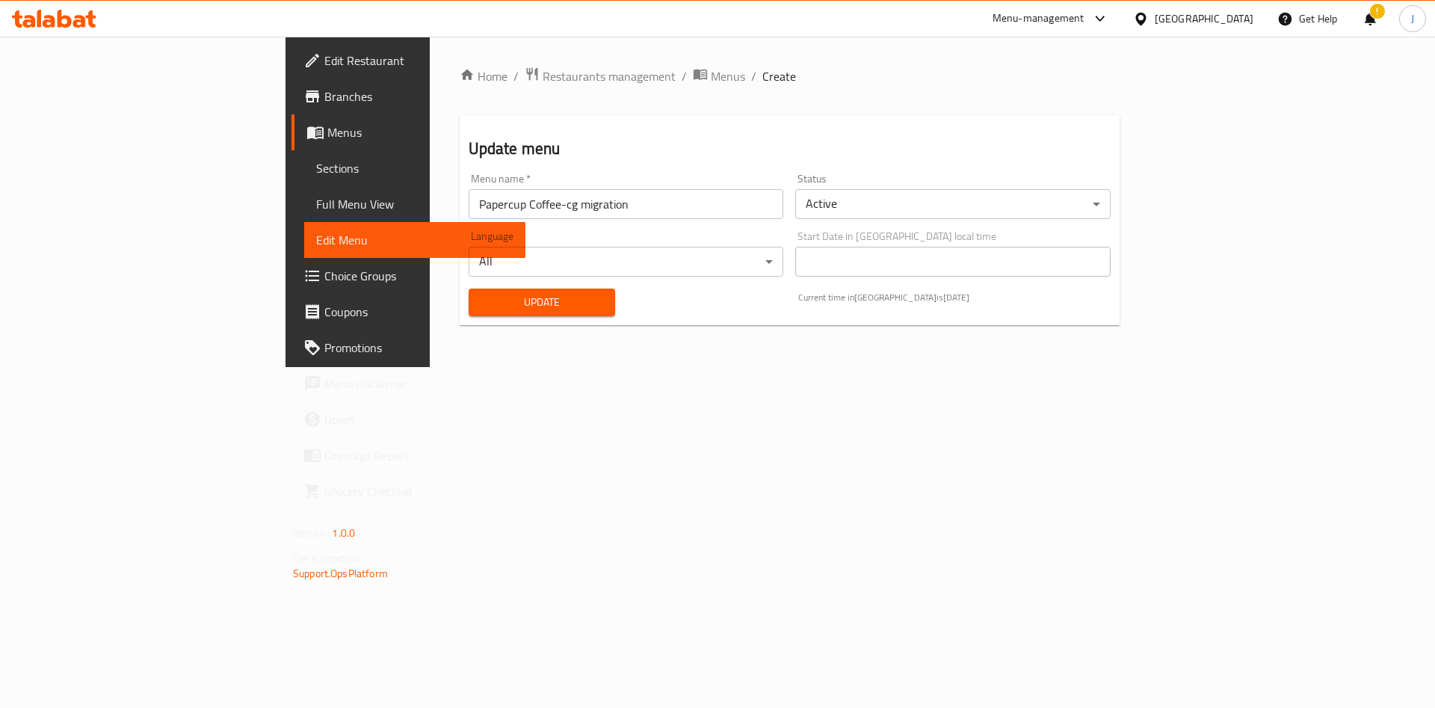
click at [481, 298] on span "Update" at bounding box center [542, 302] width 123 height 19
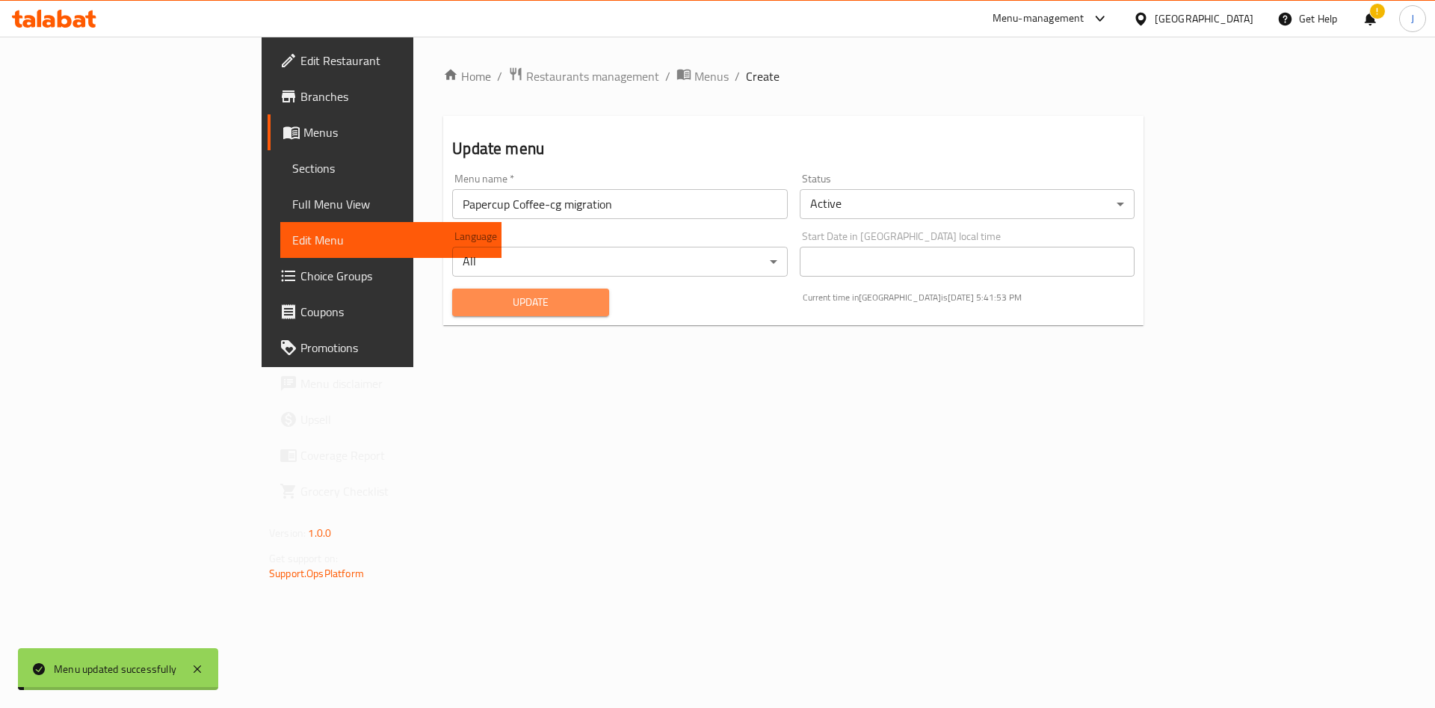
click at [464, 298] on span "Update" at bounding box center [530, 302] width 133 height 19
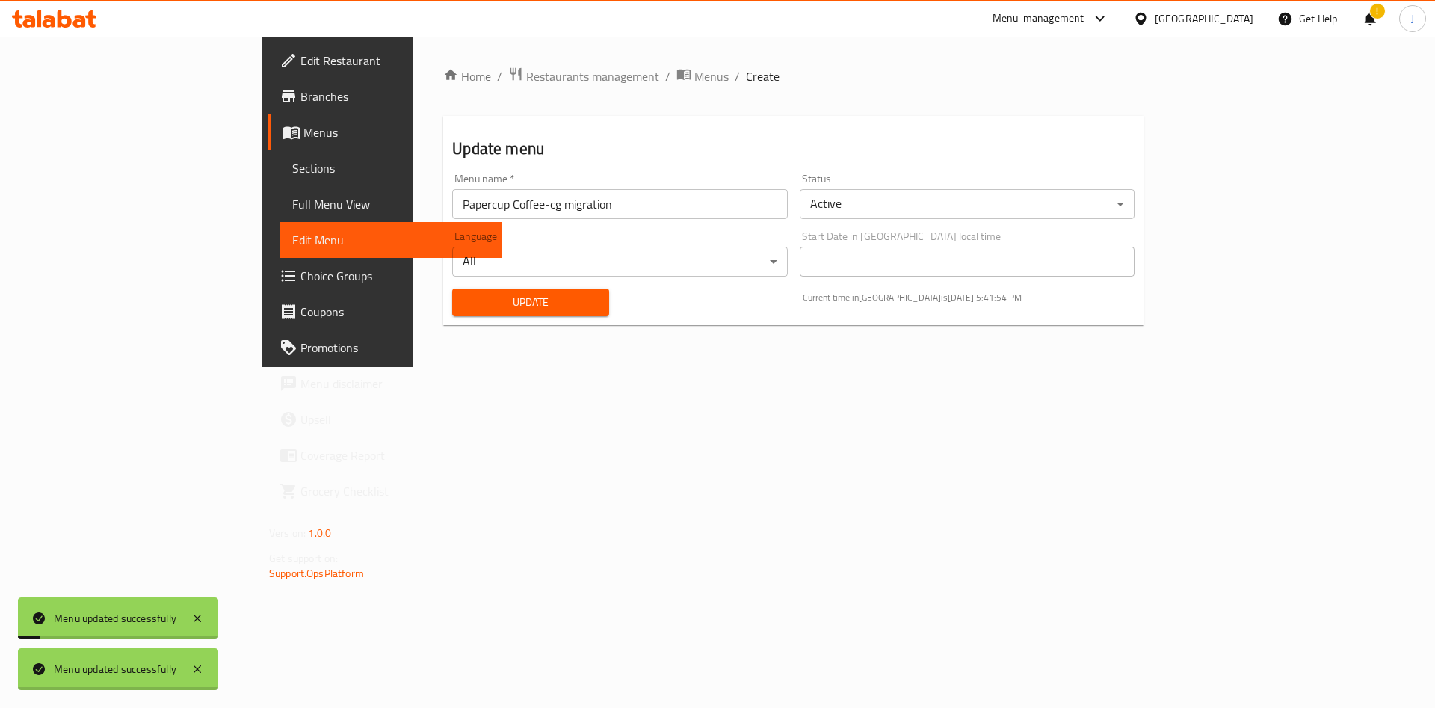
click at [413, 298] on div at bounding box center [717, 354] width 1435 height 708
click at [464, 298] on span "Update" at bounding box center [530, 302] width 133 height 19
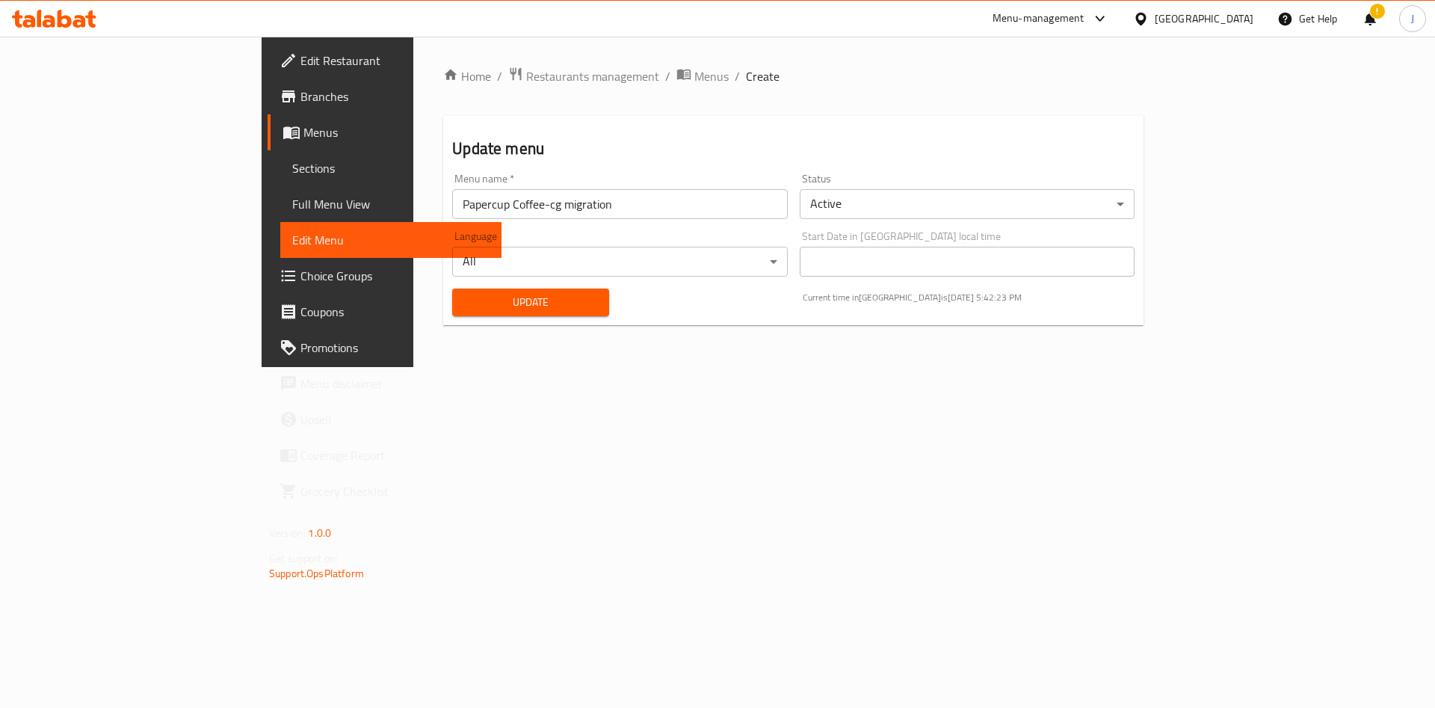
click at [464, 298] on span "Update" at bounding box center [530, 302] width 133 height 19
click at [526, 78] on span "Restaurants management" at bounding box center [592, 76] width 133 height 18
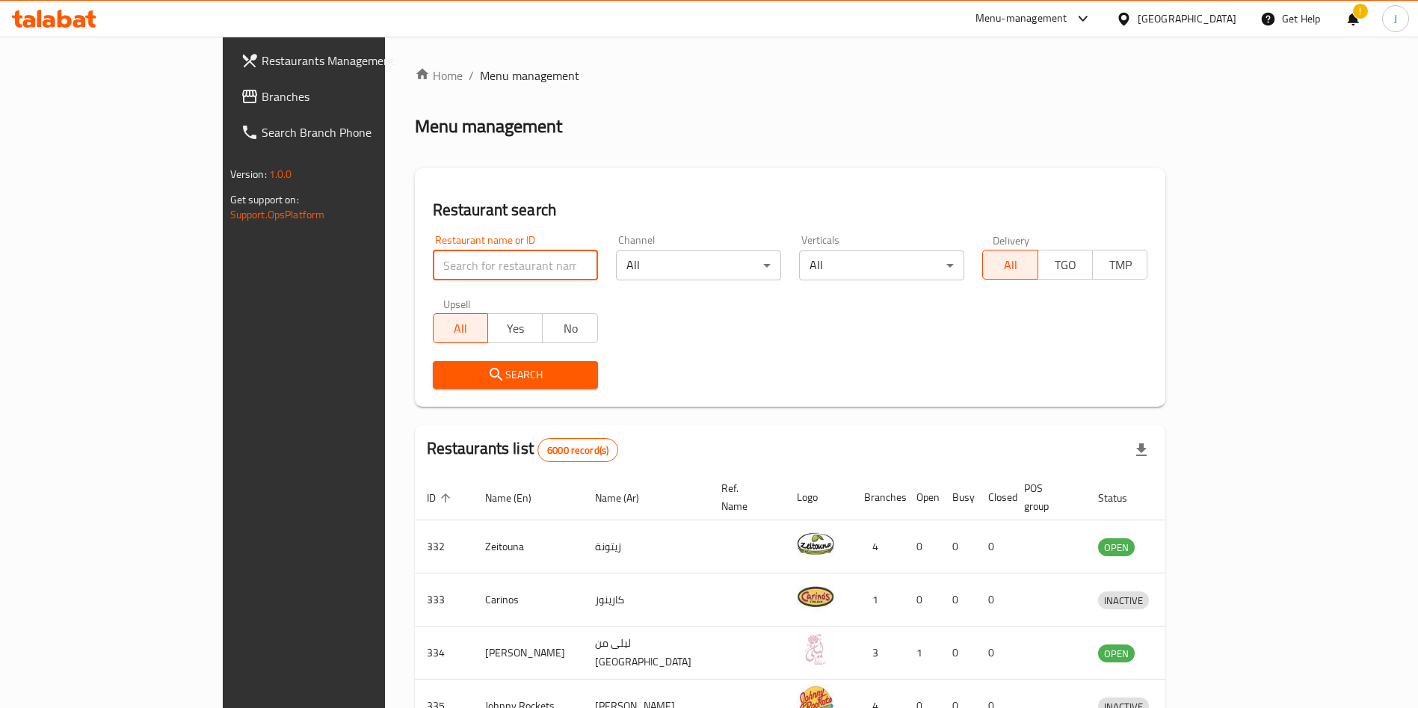
click at [445, 263] on input "search" at bounding box center [515, 265] width 165 height 30
type input "mumbai chi"
click button "Search" at bounding box center [515, 375] width 165 height 28
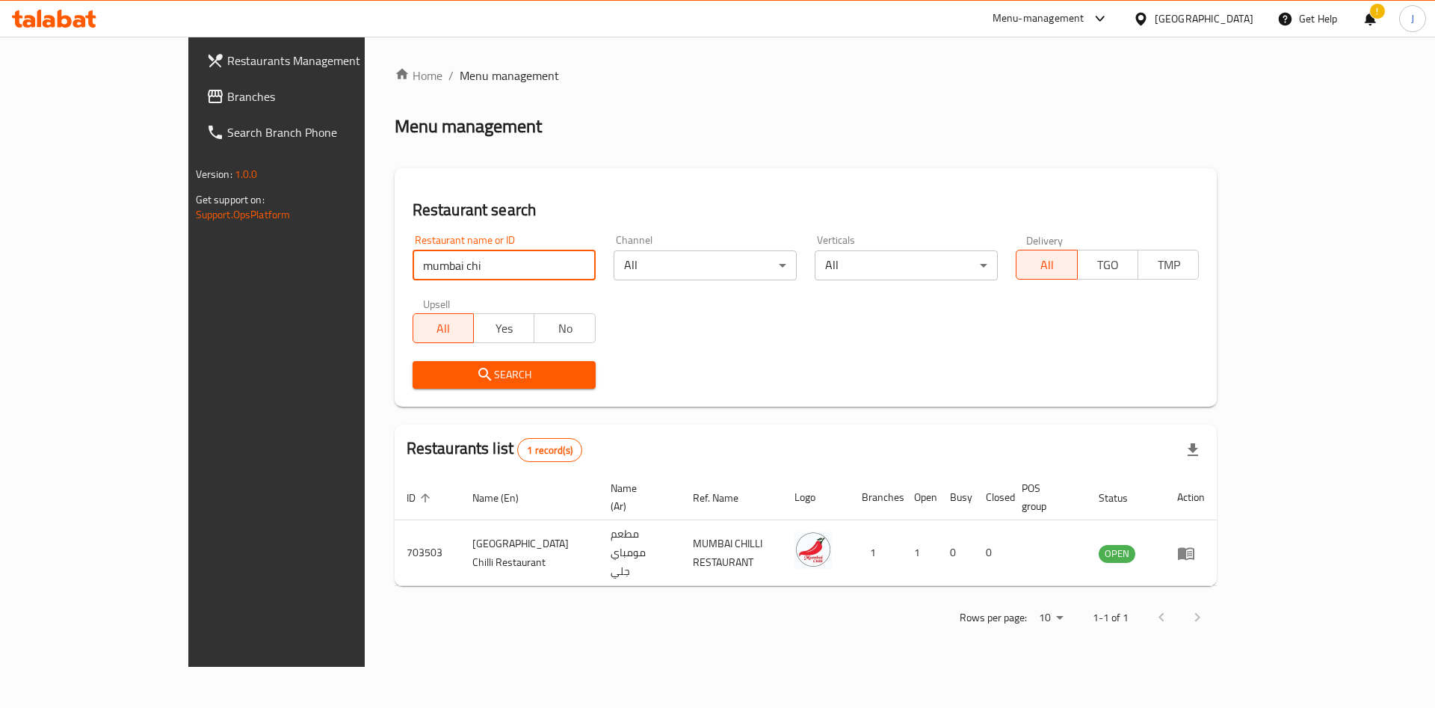
click at [413, 262] on input "mumbai chi" at bounding box center [504, 265] width 183 height 30
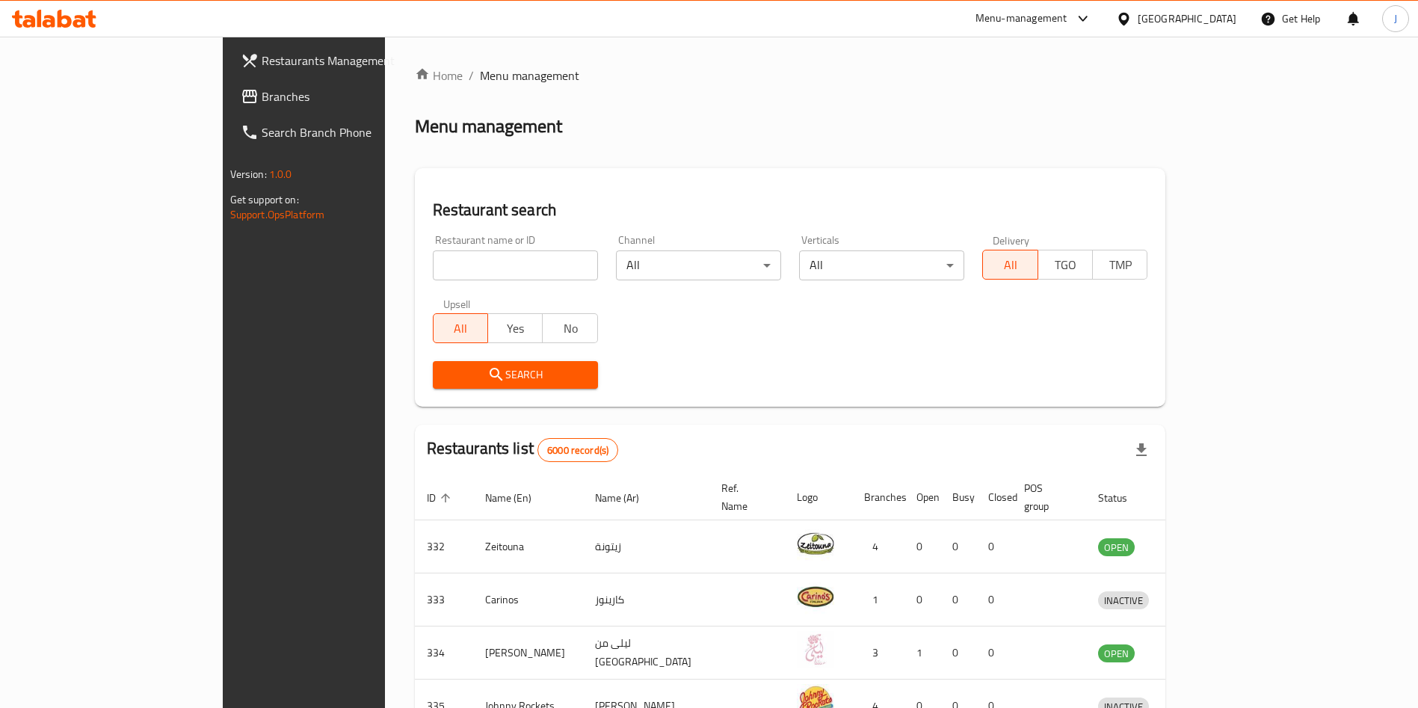
click at [448, 262] on input "search" at bounding box center [515, 265] width 165 height 30
type input "papercup"
click button "Search" at bounding box center [515, 375] width 165 height 28
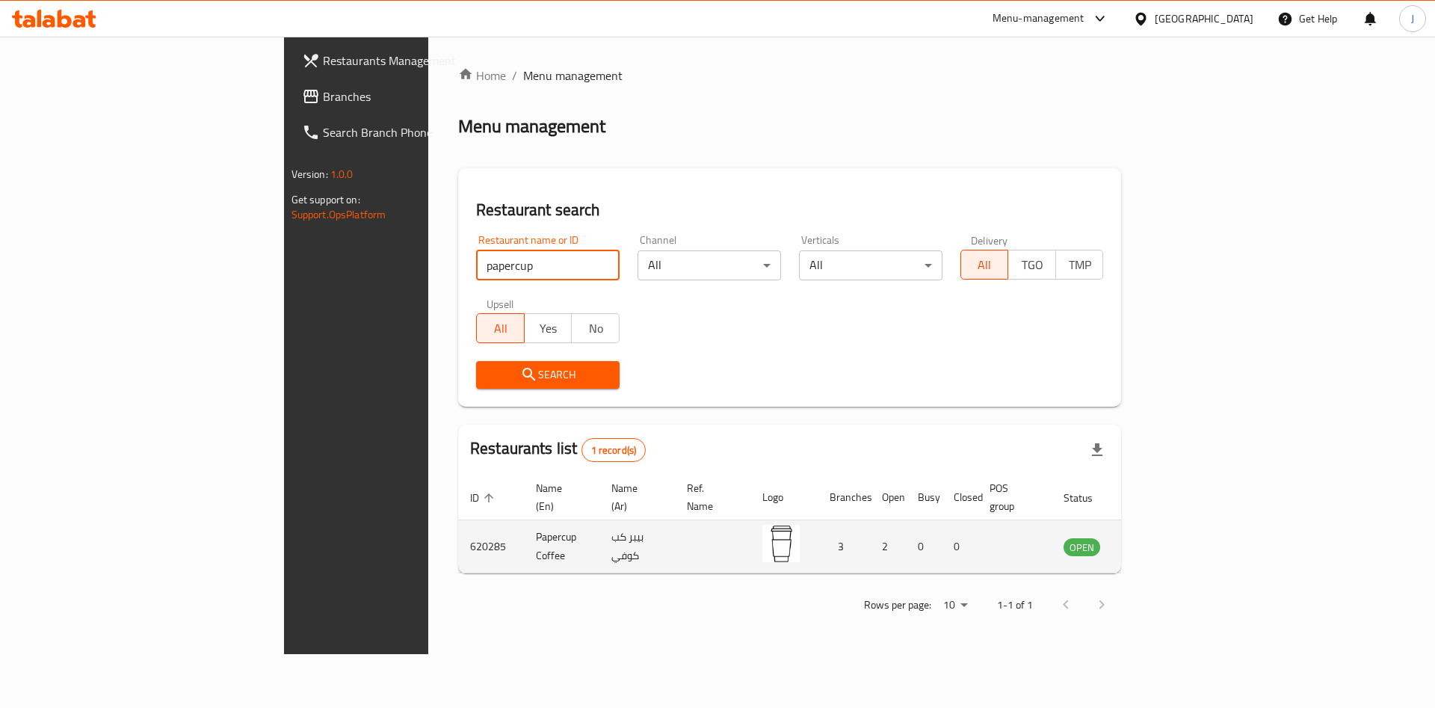
click at [1159, 541] on icon "enhanced table" at bounding box center [1151, 547] width 16 height 13
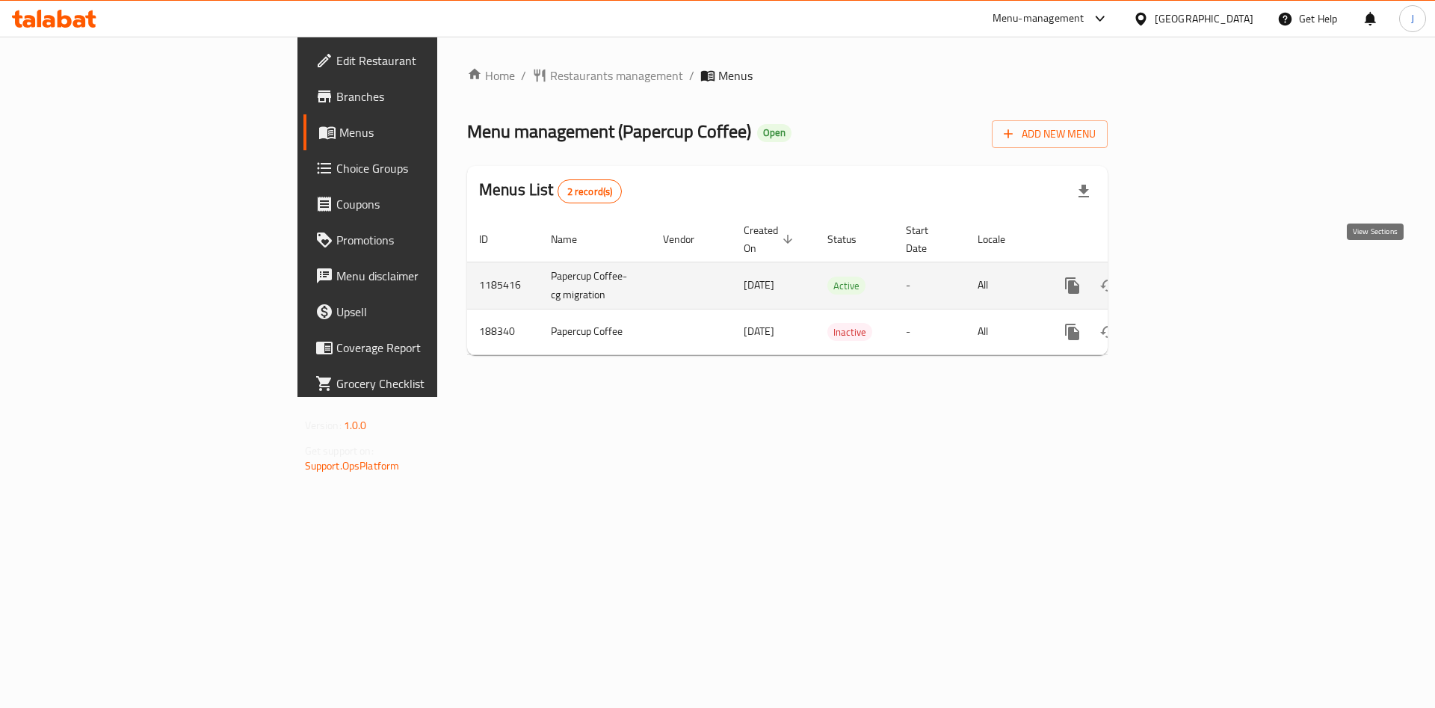
click at [1189, 277] on icon "enhanced table" at bounding box center [1180, 286] width 18 height 18
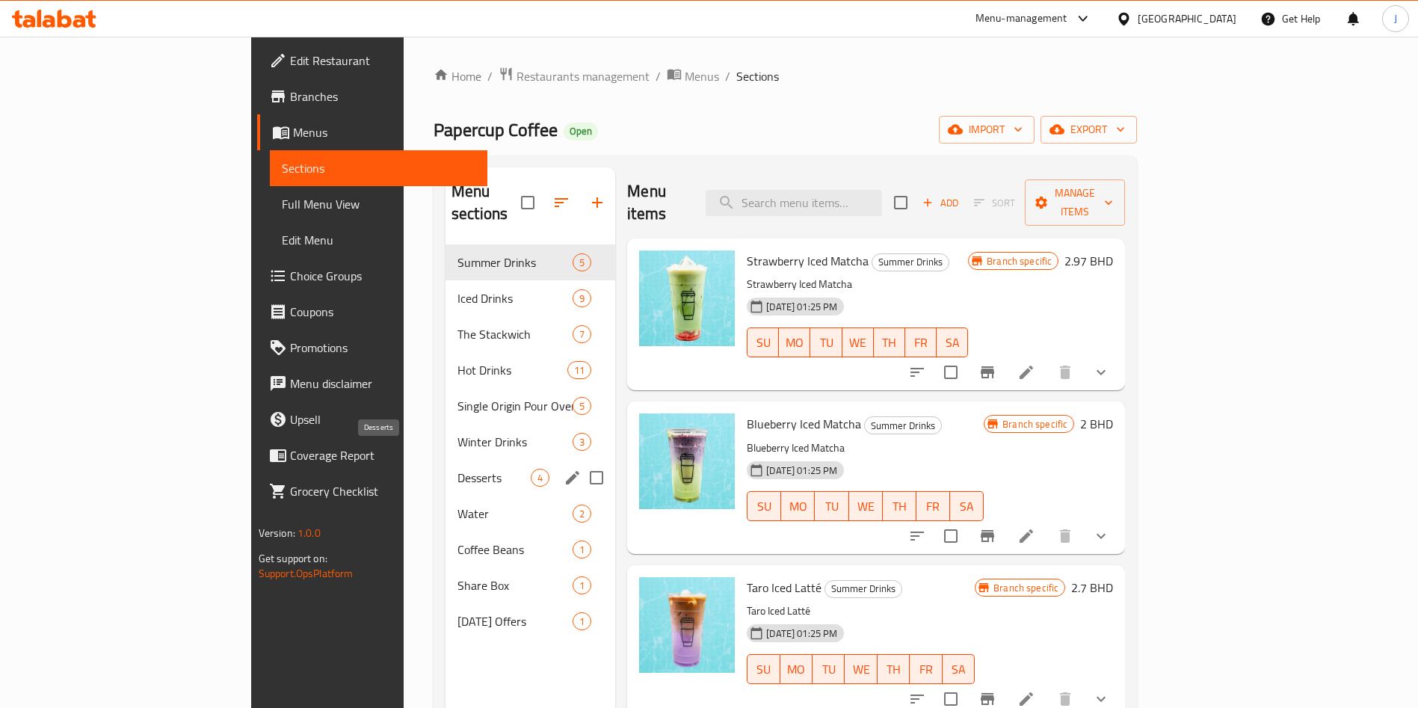
click at [457, 469] on span "Desserts" at bounding box center [493, 478] width 73 height 18
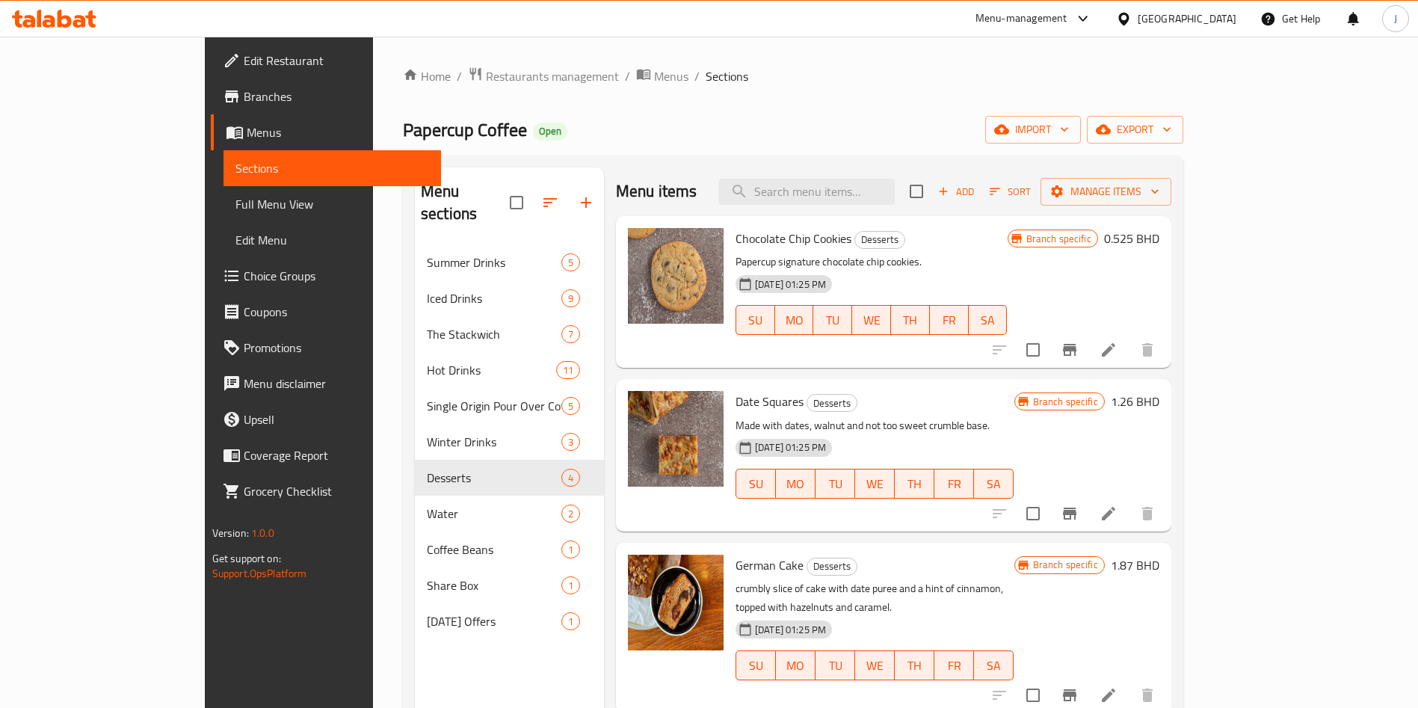
scroll to position [209, 0]
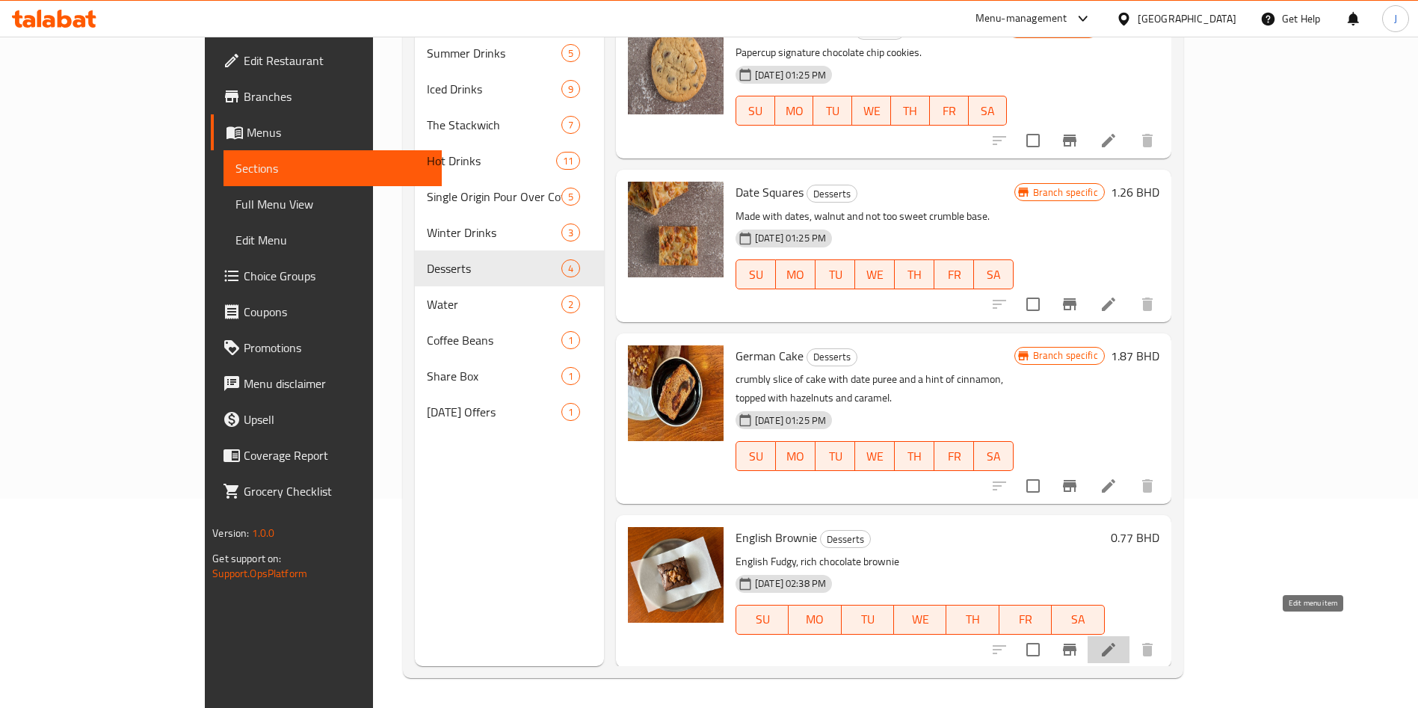
click at [1117, 641] on icon at bounding box center [1108, 650] width 18 height 18
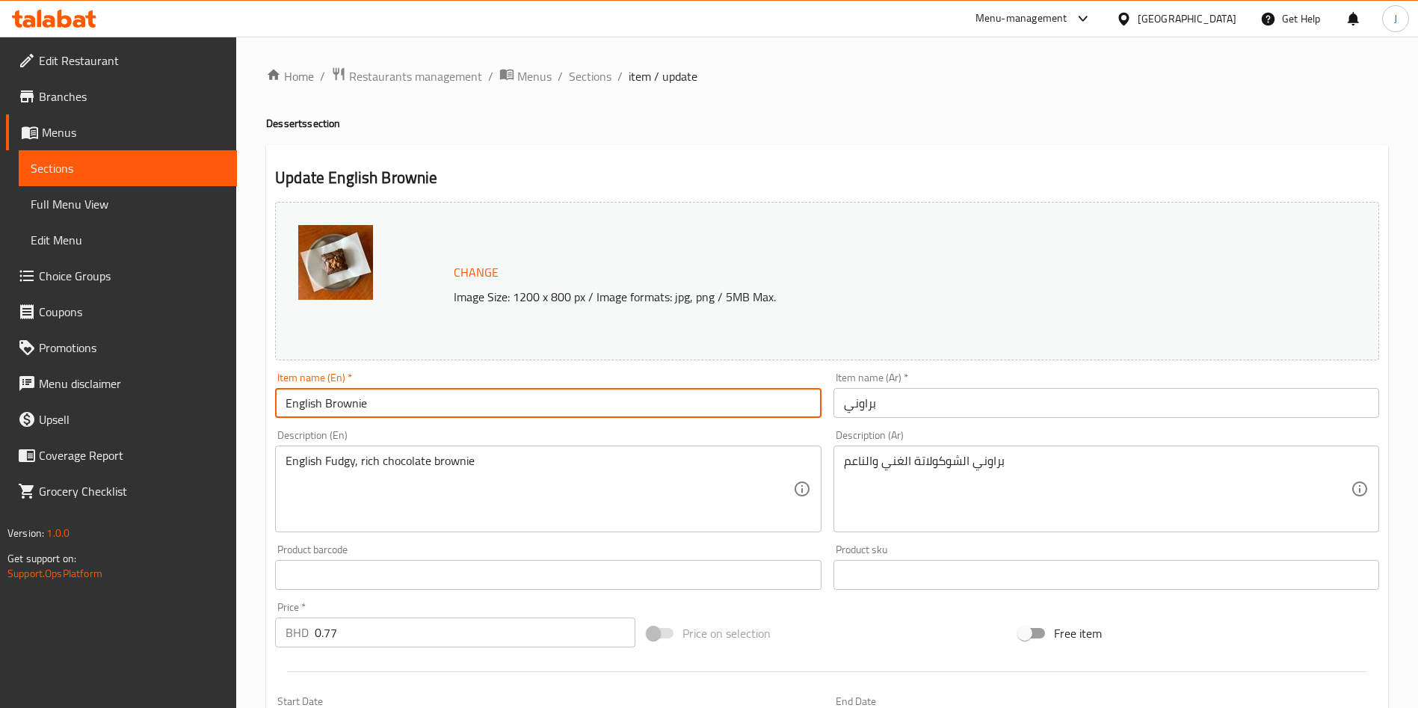
click at [327, 405] on input "English Brownie" at bounding box center [548, 403] width 546 height 30
type input "Brownie"
drag, startPoint x: 322, startPoint y: 466, endPoint x: 351, endPoint y: 499, distance: 43.5
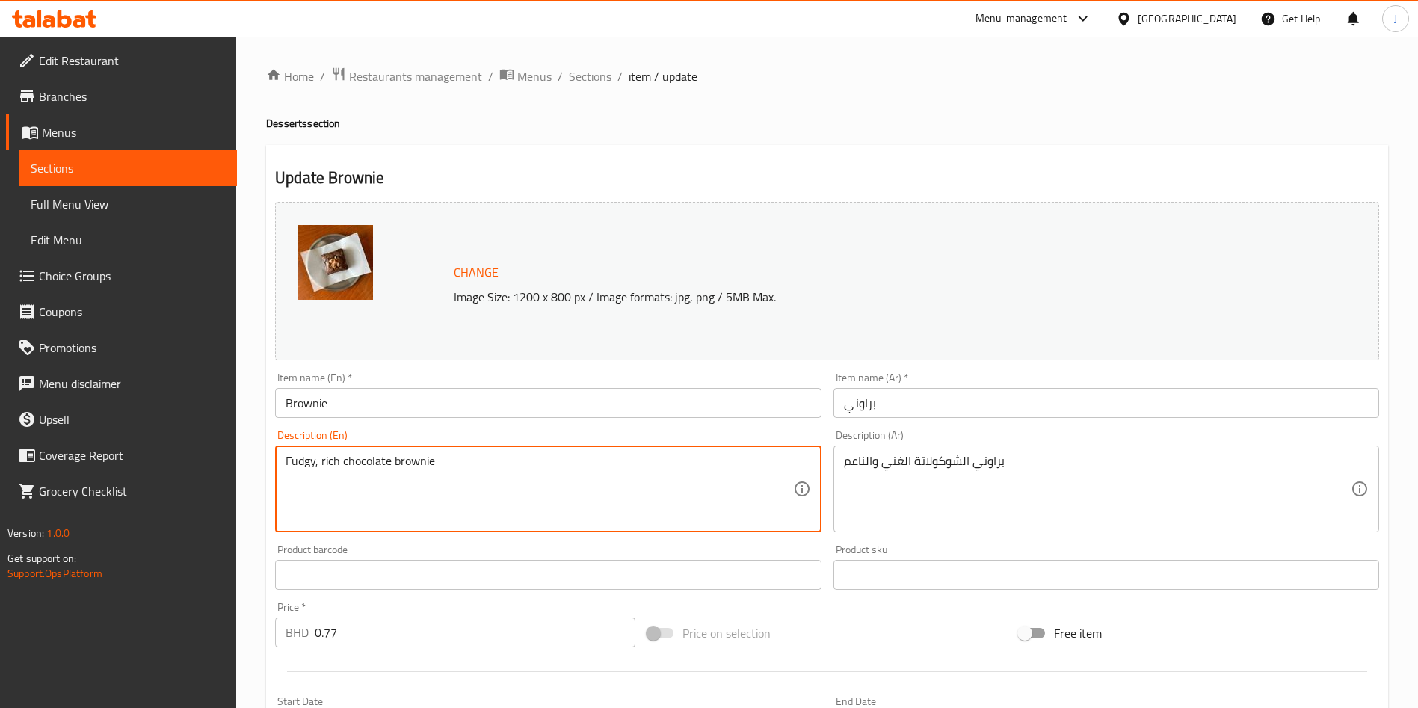
type textarea "Fudgy, rich chocolate brownie"
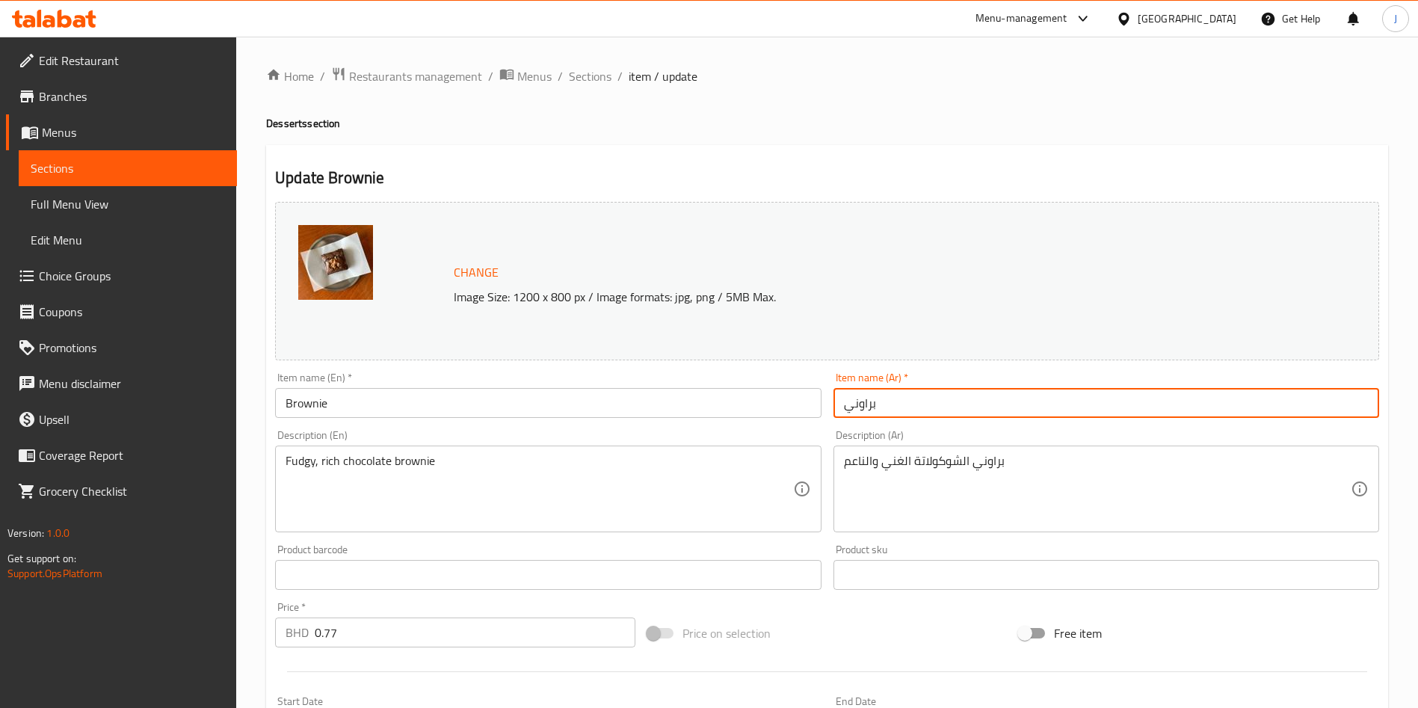
click at [895, 397] on input "براوني" at bounding box center [1106, 403] width 546 height 30
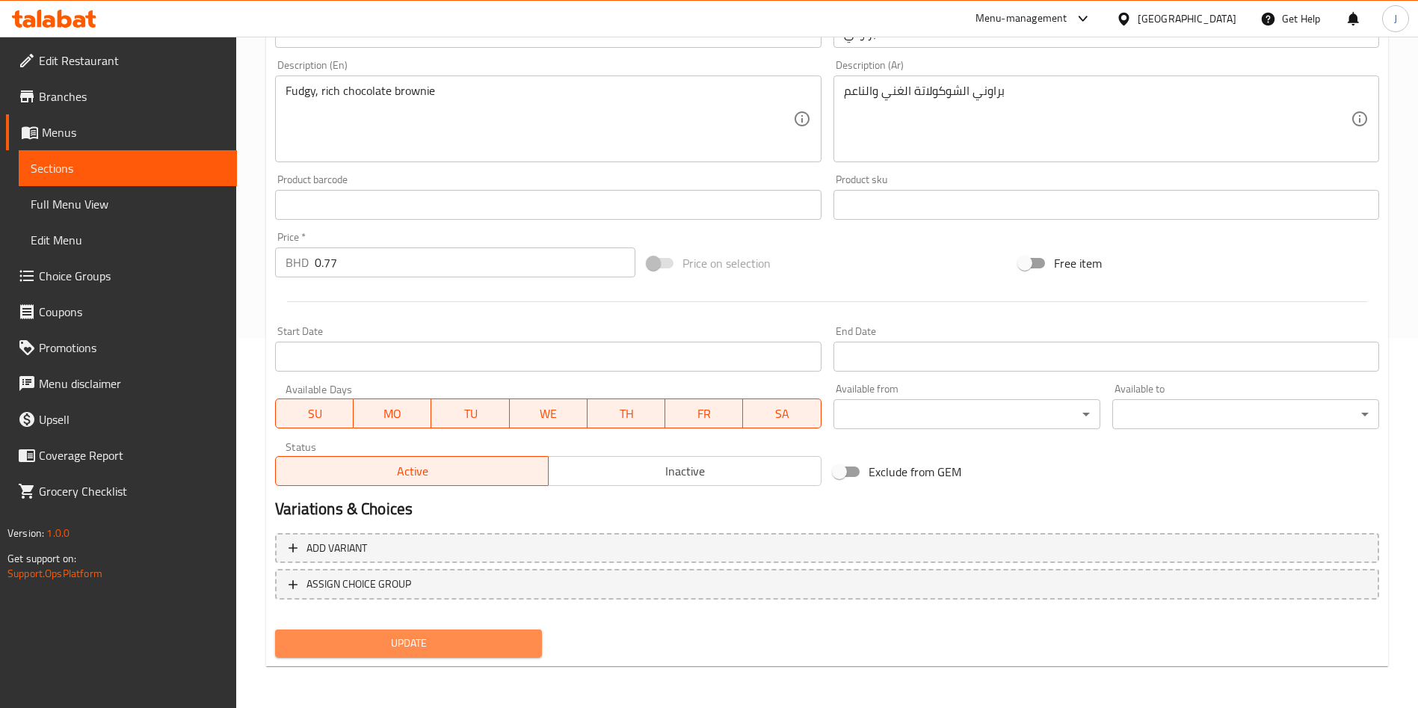
click at [406, 651] on span "Update" at bounding box center [408, 643] width 243 height 19
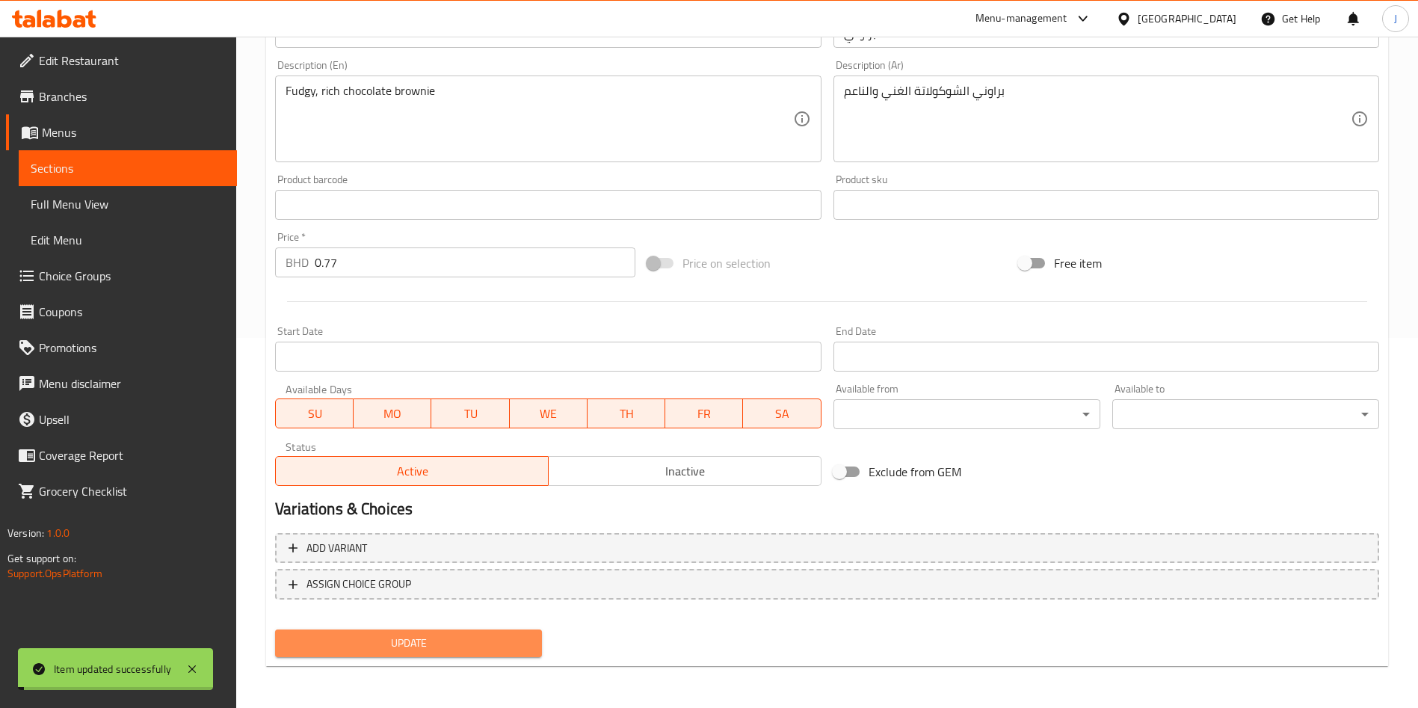
click at [406, 651] on span "Update" at bounding box center [408, 643] width 243 height 19
click at [406, 651] on div at bounding box center [709, 354] width 1418 height 708
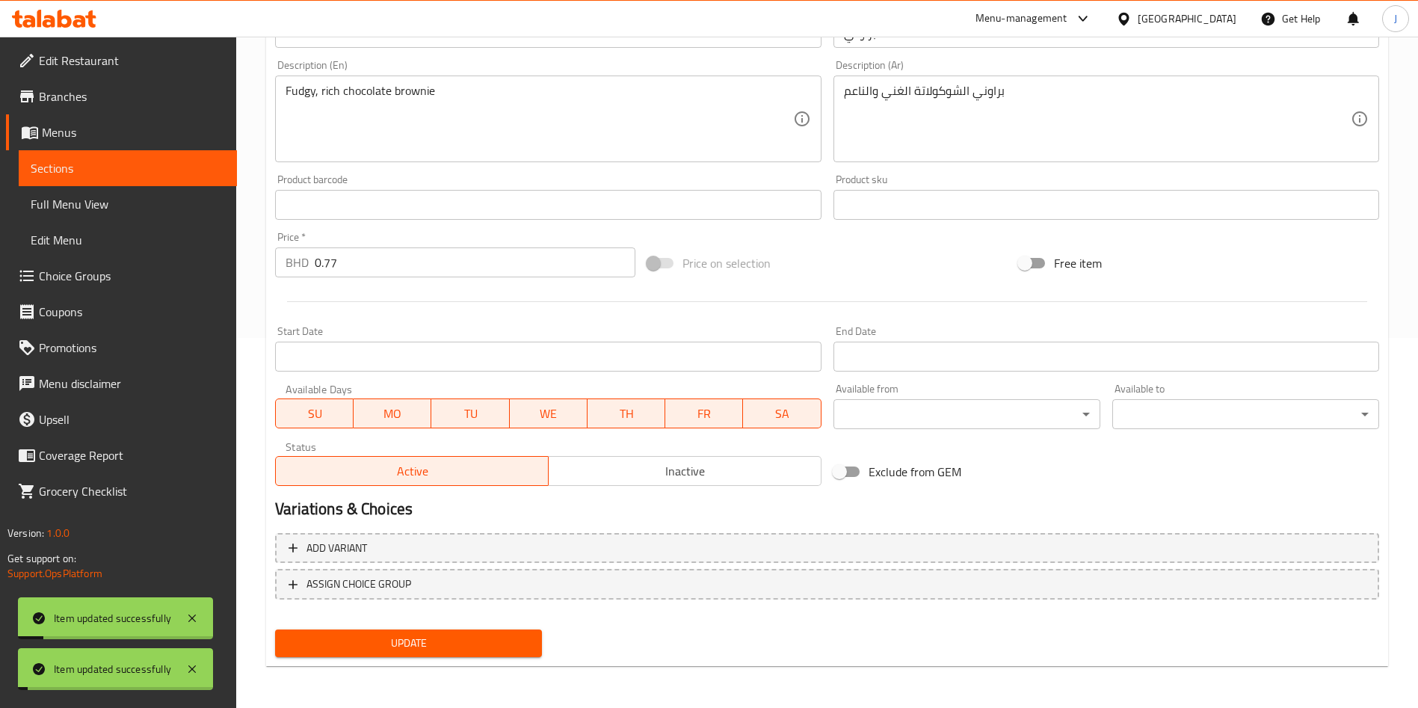
click at [80, 242] on span "Edit Menu" at bounding box center [128, 240] width 194 height 18
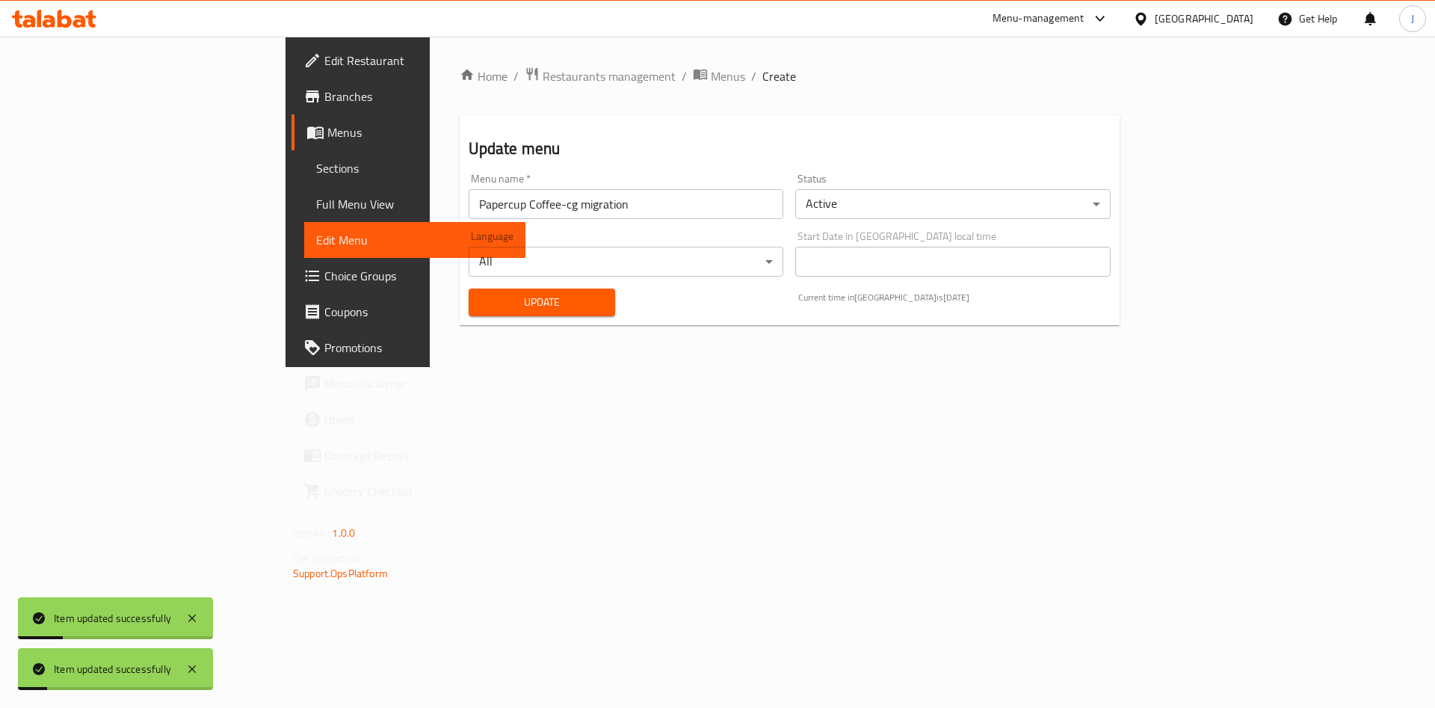
click at [481, 294] on span "Update" at bounding box center [542, 302] width 123 height 19
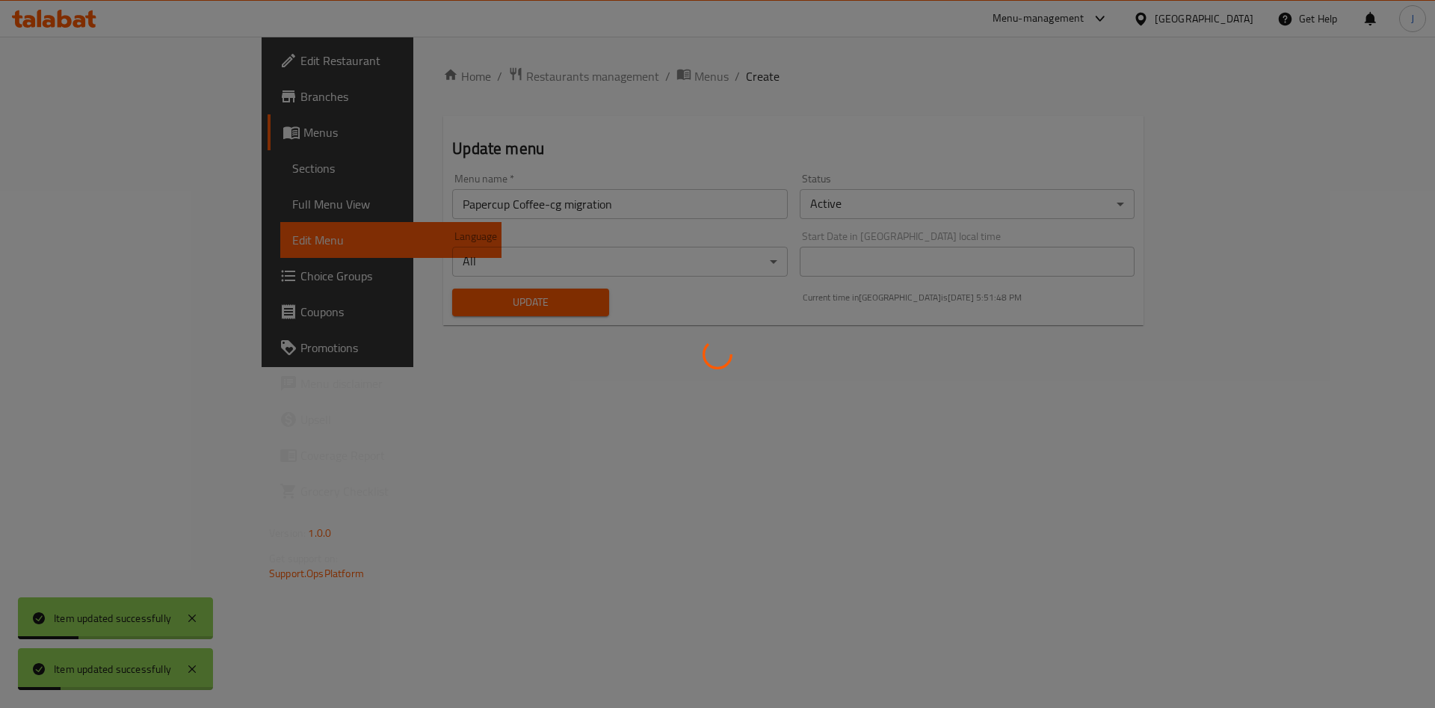
click at [395, 294] on div at bounding box center [717, 354] width 1435 height 708
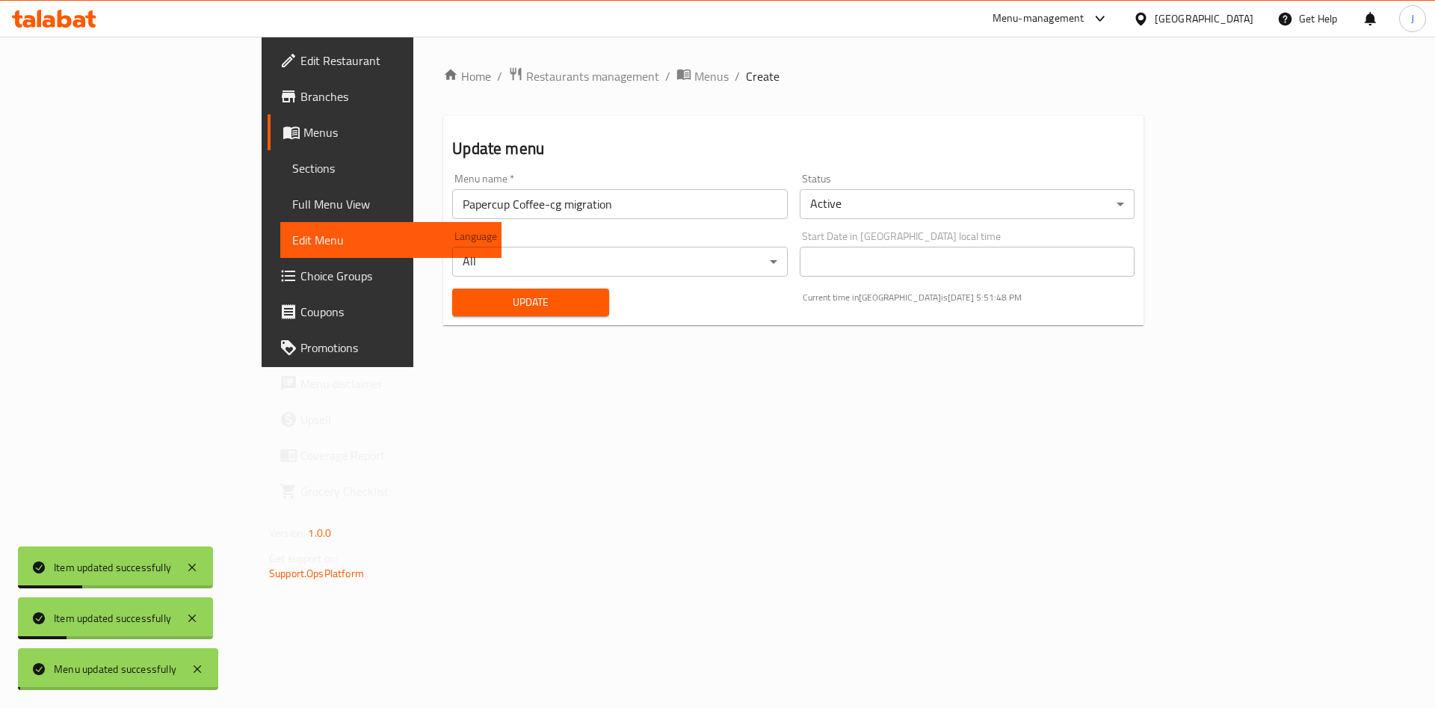
click at [464, 294] on span "Update" at bounding box center [530, 302] width 133 height 19
